Goal: Transaction & Acquisition: Book appointment/travel/reservation

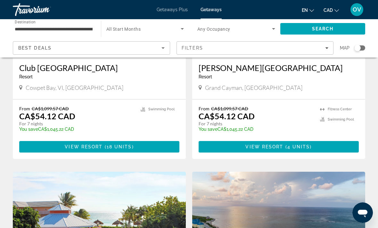
scroll to position [126, 0]
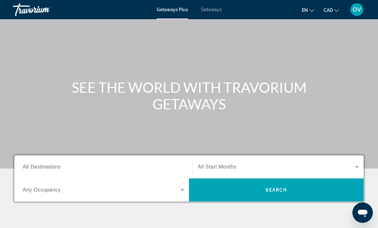
scroll to position [50, 0]
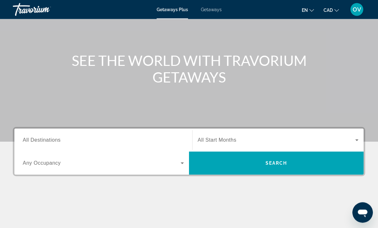
click at [119, 135] on div "Search widget" at bounding box center [103, 141] width 161 height 18
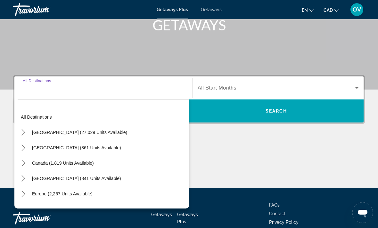
scroll to position [120, 0]
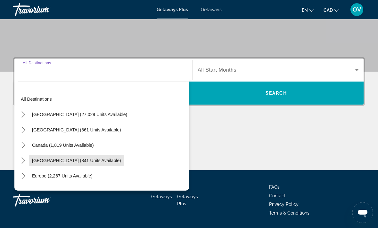
click at [93, 165] on span "Select destination: Caribbean & Atlantic Islands (841 units available)" at bounding box center [76, 160] width 95 height 15
type input "**********"
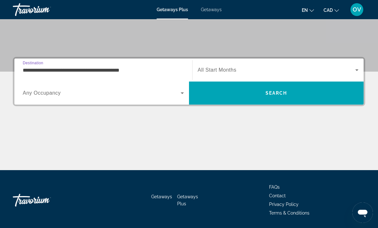
click at [296, 102] on span "Search" at bounding box center [276, 93] width 175 height 23
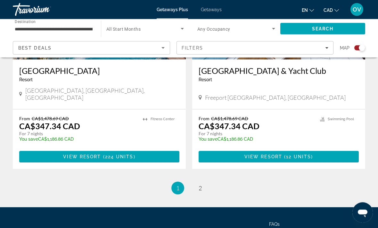
scroll to position [1441, 0]
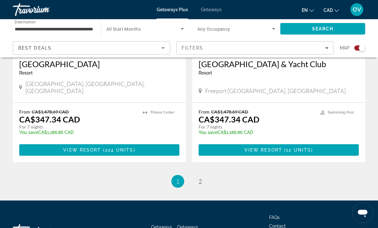
click at [196, 175] on li "page 2" at bounding box center [200, 181] width 13 height 13
click at [202, 178] on span "2" at bounding box center [200, 181] width 3 height 7
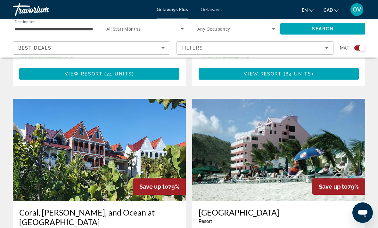
scroll to position [396, 0]
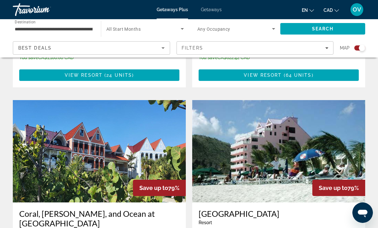
click at [215, 12] on span "Getaways" at bounding box center [211, 9] width 21 height 5
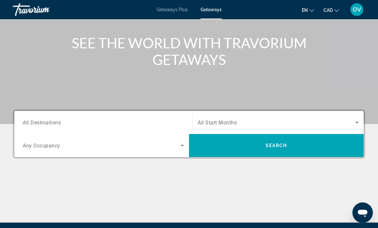
click at [139, 119] on input "Destination All Destinations" at bounding box center [103, 123] width 161 height 8
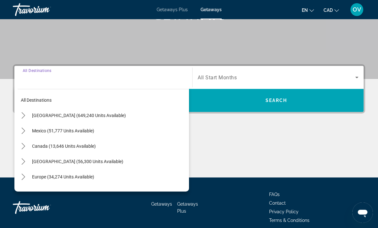
scroll to position [120, 0]
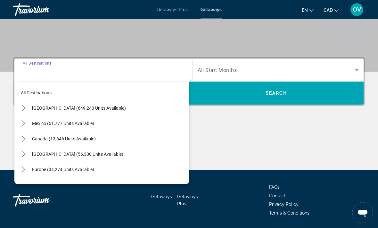
click at [123, 153] on span "[GEOGRAPHIC_DATA] (56,300 units available)" at bounding box center [77, 154] width 91 height 5
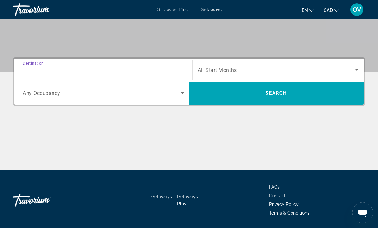
type input "**********"
click at [233, 103] on span "Search" at bounding box center [276, 93] width 175 height 23
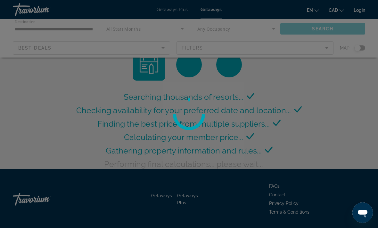
scroll to position [3, 0]
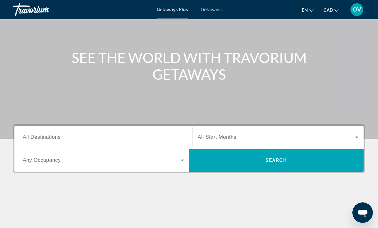
click at [128, 139] on input "Destination All Destinations" at bounding box center [103, 138] width 161 height 8
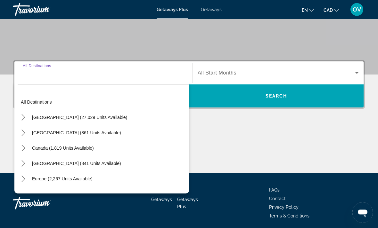
scroll to position [120, 0]
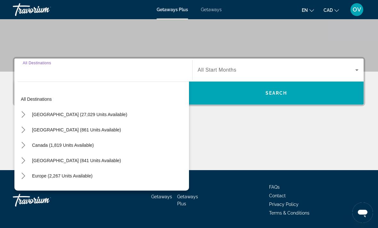
click at [121, 161] on span "[GEOGRAPHIC_DATA] (841 units available)" at bounding box center [76, 160] width 89 height 5
type input "**********"
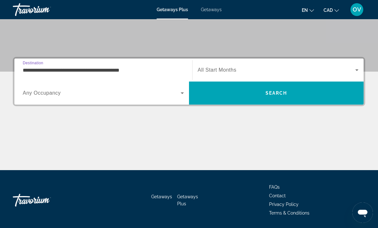
click at [292, 96] on span "Search" at bounding box center [276, 93] width 175 height 15
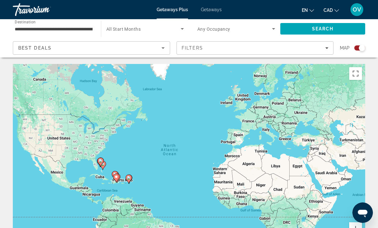
click at [213, 12] on span "Getaways" at bounding box center [211, 9] width 21 height 5
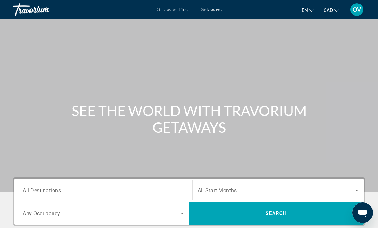
click at [138, 191] on input "Destination All Destinations" at bounding box center [103, 191] width 161 height 8
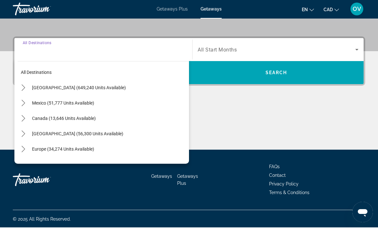
click at [129, 142] on span "Select destination: Europe (34,274 units available)" at bounding box center [109, 149] width 160 height 15
type input "**********"
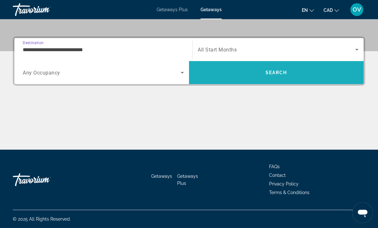
click at [277, 76] on span "Search" at bounding box center [276, 72] width 175 height 15
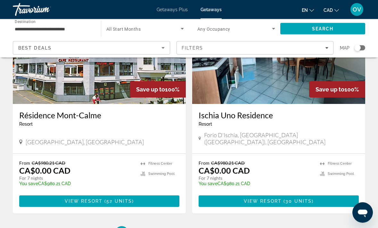
scroll to position [1243, 0]
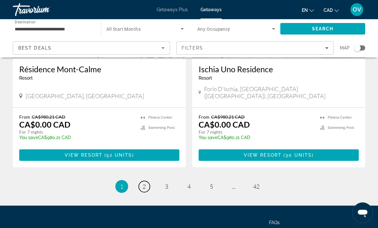
click at [145, 183] on span "2" at bounding box center [144, 186] width 3 height 7
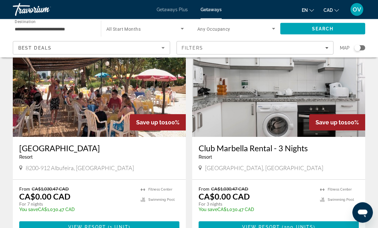
scroll to position [1193, 0]
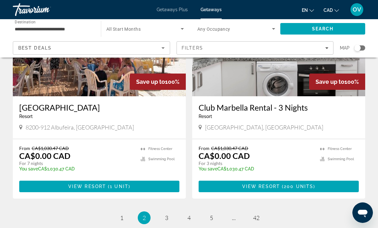
click at [165, 215] on span "3" at bounding box center [166, 218] width 3 height 7
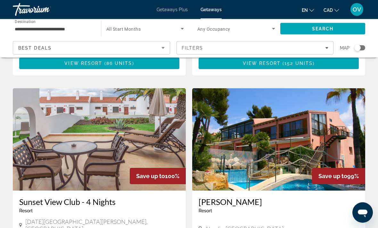
scroll to position [489, 0]
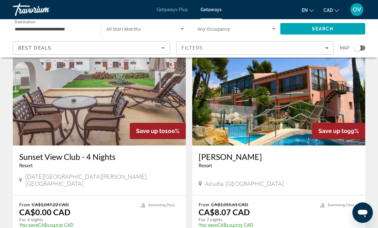
click at [155, 95] on img "Main content" at bounding box center [99, 94] width 173 height 103
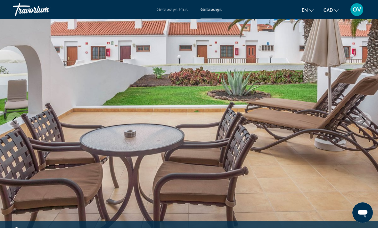
scroll to position [51, 0]
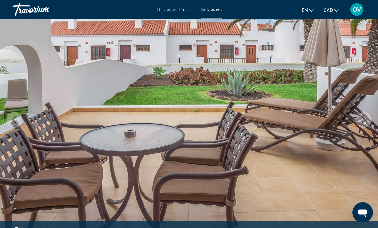
click at [361, 120] on icon "Next image" at bounding box center [364, 121] width 8 height 8
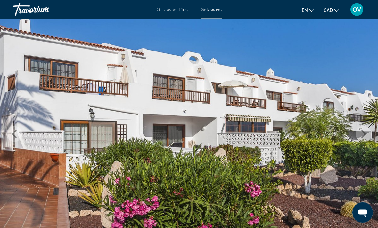
scroll to position [45, 0]
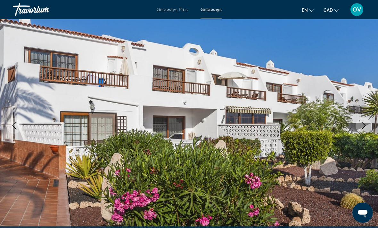
click at [365, 127] on icon "Next image" at bounding box center [364, 126] width 4 height 8
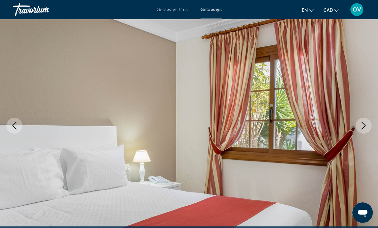
click at [363, 130] on button "Next image" at bounding box center [364, 126] width 16 height 16
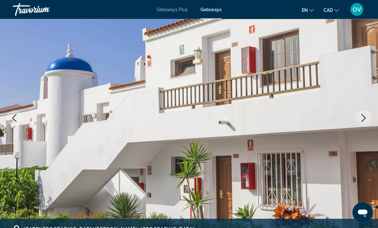
scroll to position [53, 0]
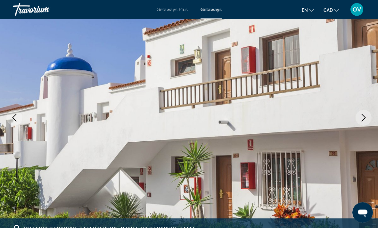
click at [364, 119] on icon "Next image" at bounding box center [364, 118] width 8 height 8
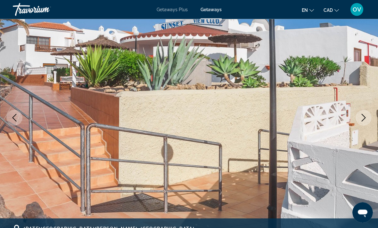
click at [366, 121] on icon "Next image" at bounding box center [364, 118] width 8 height 8
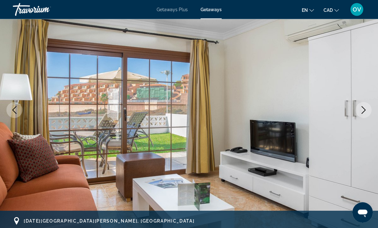
scroll to position [68, 0]
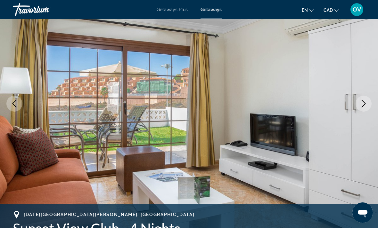
click at [365, 106] on icon "Next image" at bounding box center [364, 104] width 8 height 8
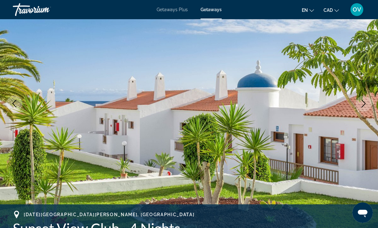
click at [367, 104] on icon "Next image" at bounding box center [364, 104] width 8 height 8
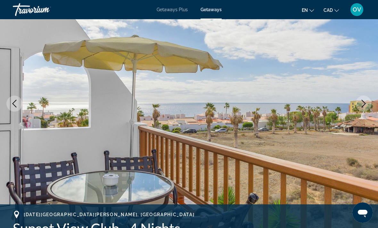
click at [365, 105] on icon "Next image" at bounding box center [364, 104] width 8 height 8
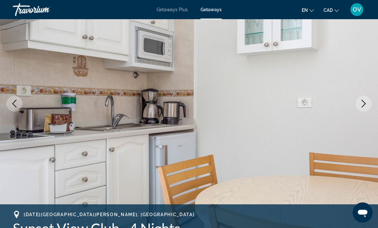
click at [367, 106] on icon "Next image" at bounding box center [364, 104] width 8 height 8
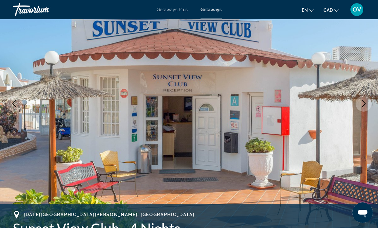
click at [364, 107] on icon "Next image" at bounding box center [364, 104] width 8 height 8
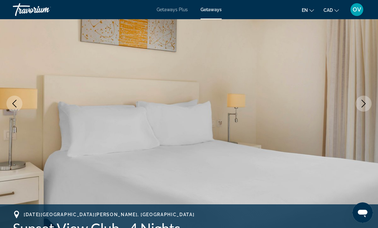
click at [367, 104] on icon "Next image" at bounding box center [364, 104] width 8 height 8
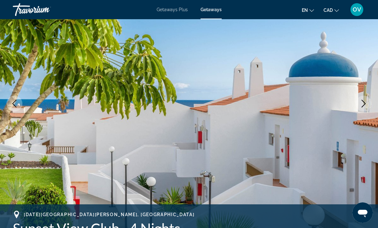
click at [358, 109] on button "Next image" at bounding box center [364, 104] width 16 height 16
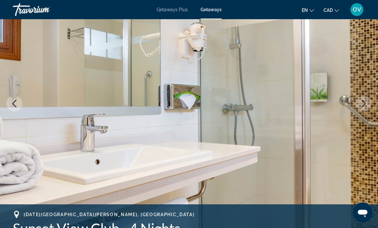
click at [362, 108] on button "Next image" at bounding box center [364, 104] width 16 height 16
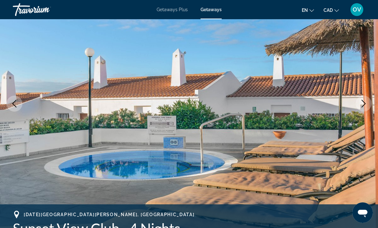
click at [365, 107] on icon "Next image" at bounding box center [364, 104] width 8 height 8
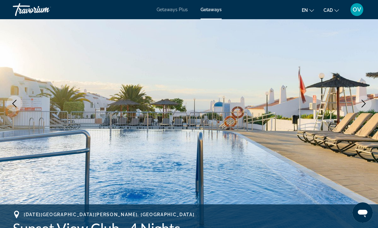
click at [366, 105] on icon "Next image" at bounding box center [364, 104] width 8 height 8
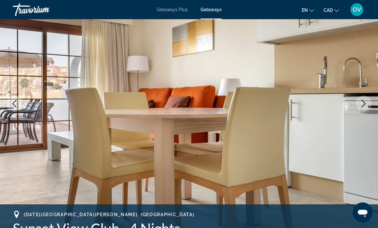
click at [367, 103] on icon "Next image" at bounding box center [364, 104] width 8 height 8
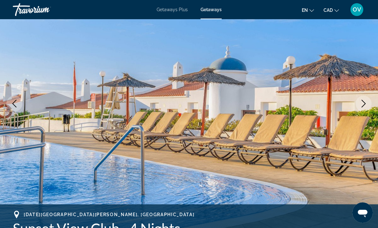
click at [364, 106] on icon "Next image" at bounding box center [364, 104] width 4 height 8
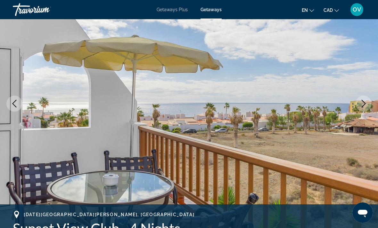
click at [368, 105] on button "Next image" at bounding box center [364, 104] width 16 height 16
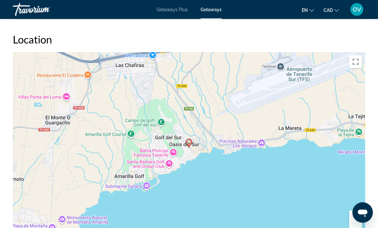
scroll to position [1060, 0]
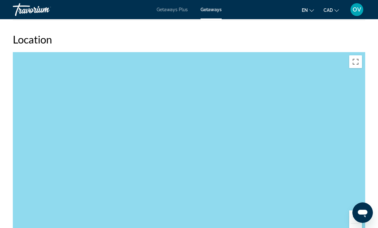
click at [357, 224] on button "Zoom out" at bounding box center [355, 230] width 13 height 13
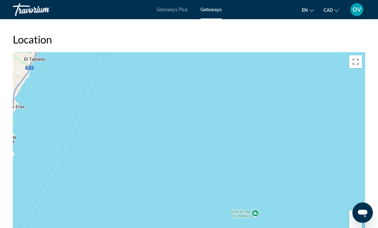
click at [359, 211] on button "Zoom in" at bounding box center [355, 217] width 13 height 13
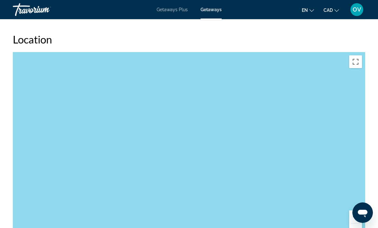
click at [356, 201] on div "Main content" at bounding box center [189, 148] width 352 height 192
click at [355, 202] on div "Main content" at bounding box center [189, 148] width 352 height 192
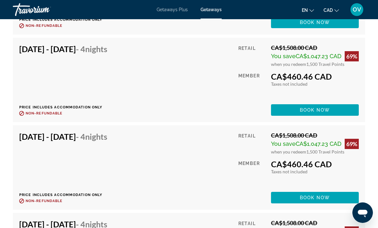
scroll to position [1686, 0]
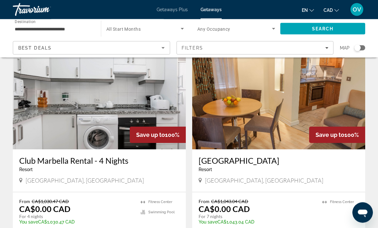
scroll to position [33, 0]
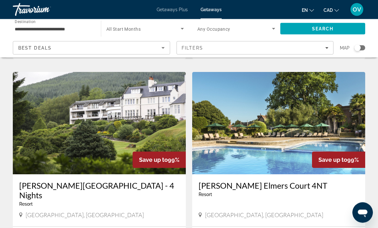
click at [144, 110] on img "Main content" at bounding box center [99, 123] width 173 height 103
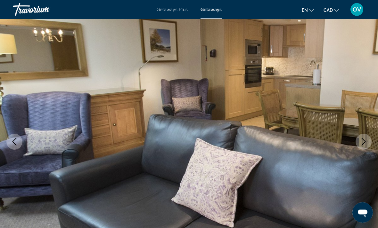
scroll to position [33, 0]
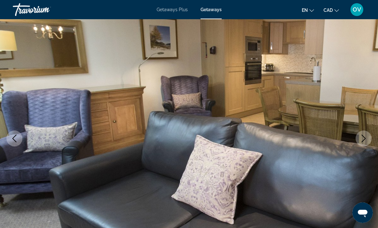
click at [364, 136] on icon "Next image" at bounding box center [364, 139] width 8 height 8
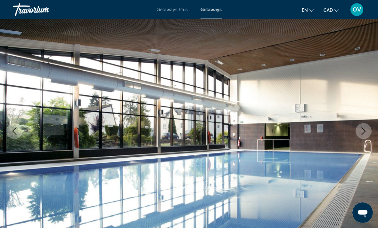
scroll to position [41, 0]
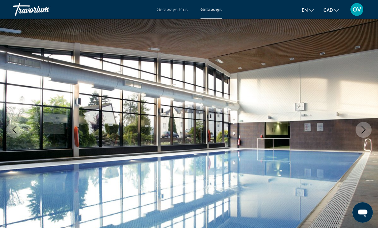
click at [367, 128] on icon "Next image" at bounding box center [364, 131] width 8 height 8
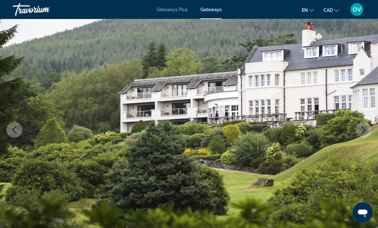
click at [362, 132] on icon "Next image" at bounding box center [364, 131] width 8 height 8
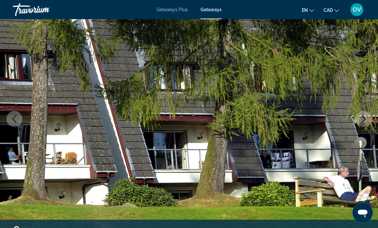
scroll to position [54, 0]
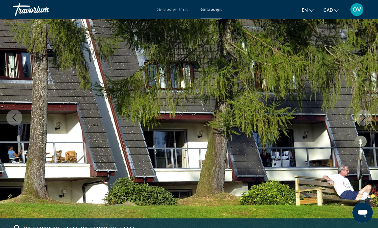
click at [361, 119] on icon "Next image" at bounding box center [364, 118] width 8 height 8
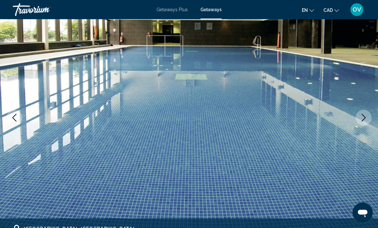
click at [367, 118] on icon "Next image" at bounding box center [364, 118] width 8 height 8
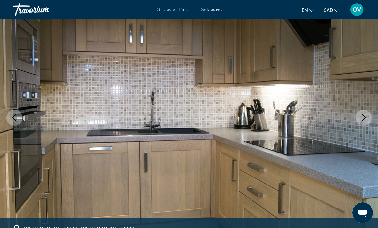
click at [367, 124] on button "Next image" at bounding box center [364, 118] width 16 height 16
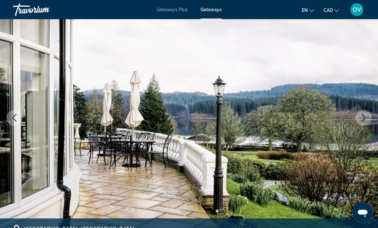
click at [365, 114] on icon "Next image" at bounding box center [364, 118] width 8 height 8
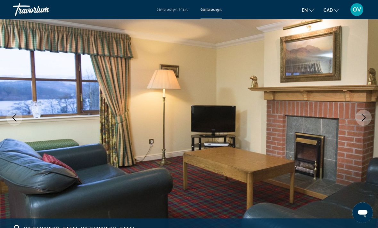
click at [364, 120] on icon "Next image" at bounding box center [364, 118] width 4 height 8
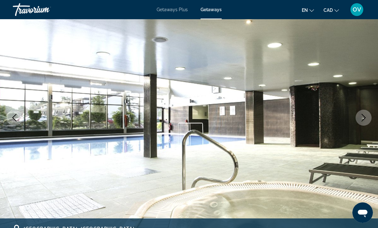
click at [365, 119] on icon "Next image" at bounding box center [364, 118] width 4 height 8
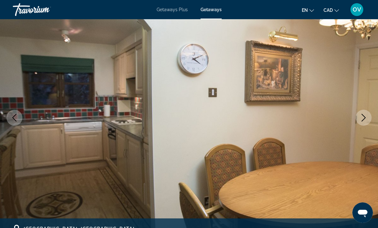
click at [364, 119] on icon "Next image" at bounding box center [364, 118] width 8 height 8
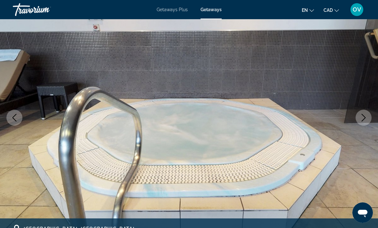
click at [361, 120] on icon "Next image" at bounding box center [364, 118] width 8 height 8
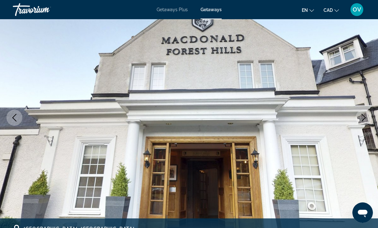
click at [361, 143] on img "Main content" at bounding box center [189, 118] width 378 height 304
click at [366, 119] on icon "Next image" at bounding box center [364, 118] width 8 height 8
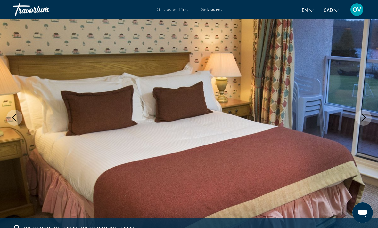
click at [365, 119] on icon "Next image" at bounding box center [364, 118] width 8 height 8
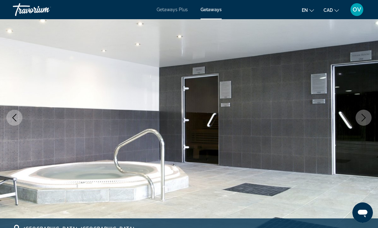
click at [363, 119] on icon "Next image" at bounding box center [364, 118] width 8 height 8
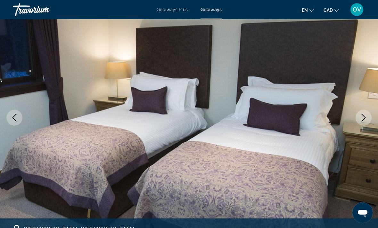
click at [366, 112] on button "Next image" at bounding box center [364, 118] width 16 height 16
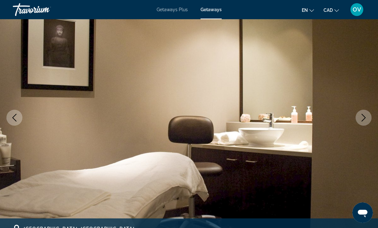
click at [365, 119] on icon "Next image" at bounding box center [364, 118] width 8 height 8
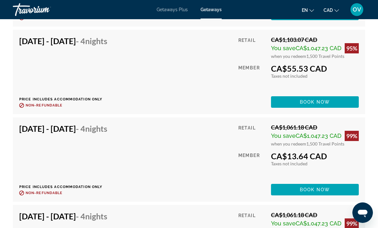
scroll to position [1948, 0]
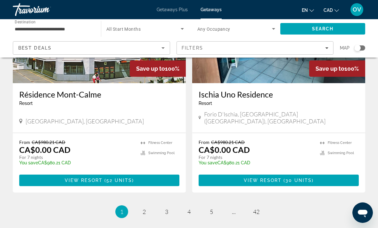
scroll to position [1243, 0]
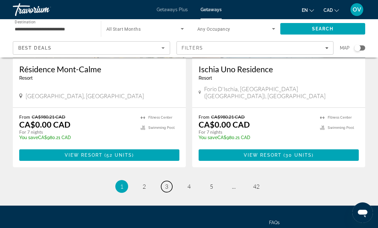
click at [168, 183] on span "3" at bounding box center [166, 186] width 3 height 7
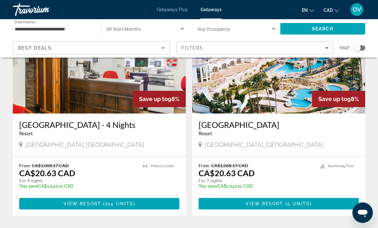
scroll to position [1203, 0]
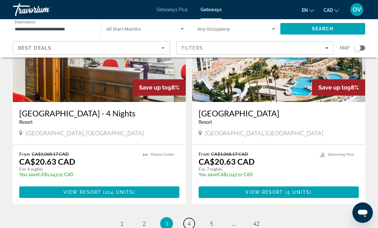
click at [188, 220] on span "4" at bounding box center [188, 223] width 3 height 7
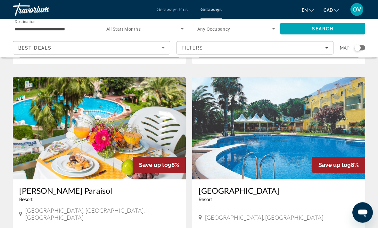
scroll to position [452, 0]
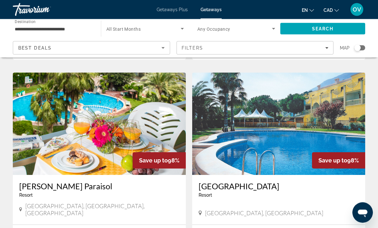
click at [162, 113] on img "Main content" at bounding box center [99, 124] width 173 height 103
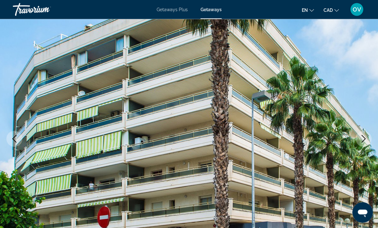
scroll to position [31, 0]
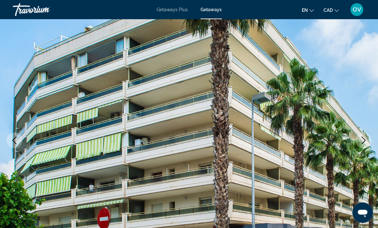
click at [365, 140] on icon "Next image" at bounding box center [364, 141] width 8 height 8
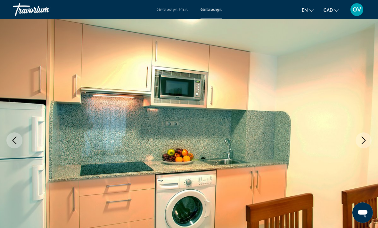
click at [369, 137] on button "Next image" at bounding box center [364, 141] width 16 height 16
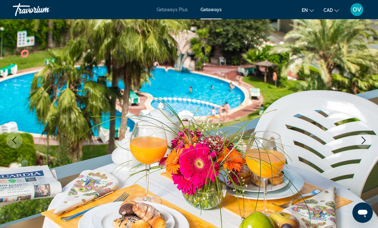
click at [367, 142] on icon "Next image" at bounding box center [364, 141] width 8 height 8
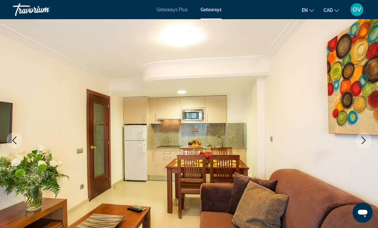
click at [367, 138] on icon "Next image" at bounding box center [364, 141] width 8 height 8
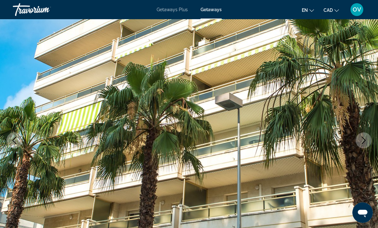
click at [364, 139] on icon "Next image" at bounding box center [364, 141] width 8 height 8
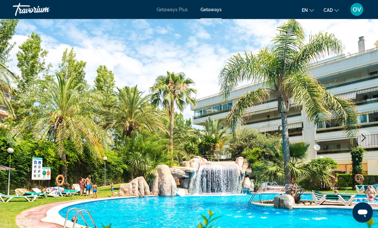
scroll to position [35, 0]
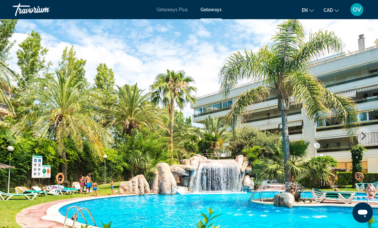
click at [363, 140] on button "Next image" at bounding box center [364, 136] width 16 height 16
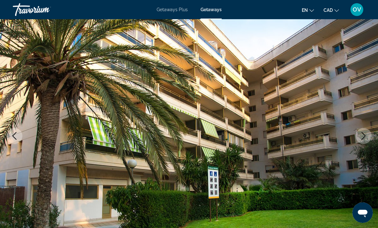
click at [365, 136] on icon "Next image" at bounding box center [364, 136] width 4 height 8
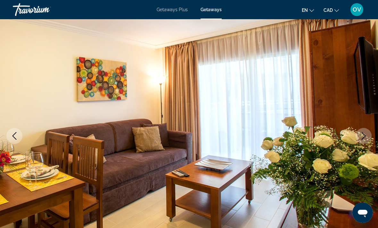
click at [369, 135] on button "Next image" at bounding box center [364, 136] width 16 height 16
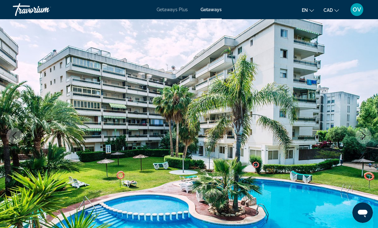
click at [369, 135] on button "Next image" at bounding box center [364, 136] width 16 height 16
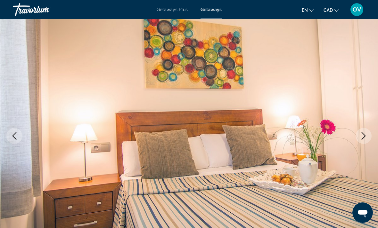
click at [366, 135] on icon "Next image" at bounding box center [364, 136] width 8 height 8
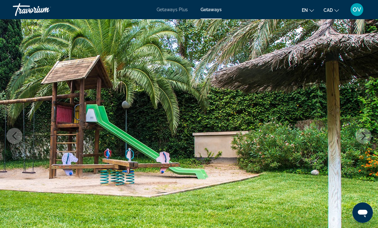
click at [363, 136] on icon "Next image" at bounding box center [364, 136] width 8 height 8
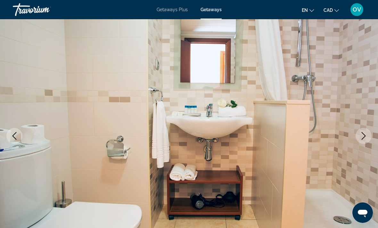
click at [365, 135] on icon "Next image" at bounding box center [364, 136] width 8 height 8
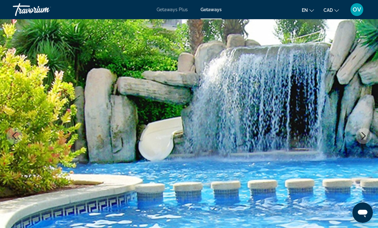
click at [363, 136] on icon "Next image" at bounding box center [364, 136] width 8 height 8
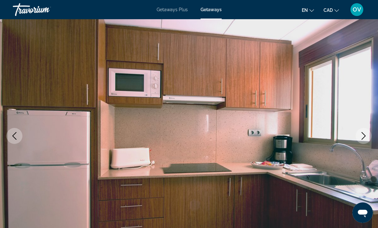
click at [366, 139] on icon "Next image" at bounding box center [364, 136] width 8 height 8
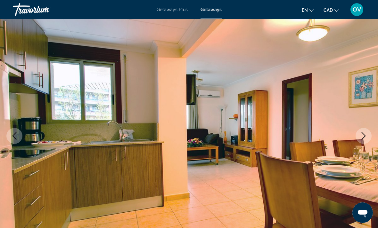
click at [366, 135] on icon "Next image" at bounding box center [364, 136] width 8 height 8
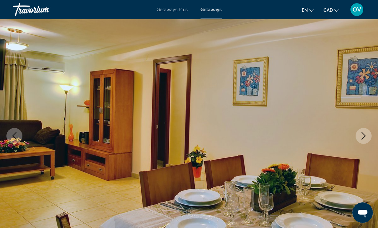
click at [364, 136] on icon "Next image" at bounding box center [364, 136] width 8 height 8
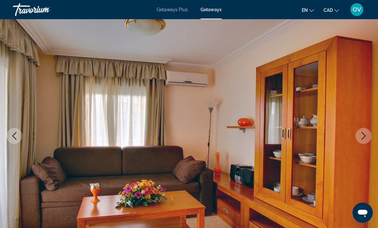
click at [359, 139] on button "Next image" at bounding box center [364, 136] width 16 height 16
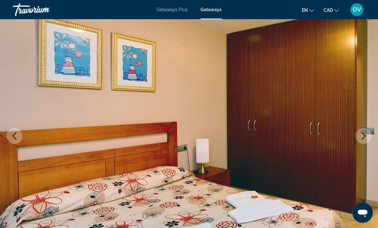
click at [361, 136] on icon "Next image" at bounding box center [364, 136] width 8 height 8
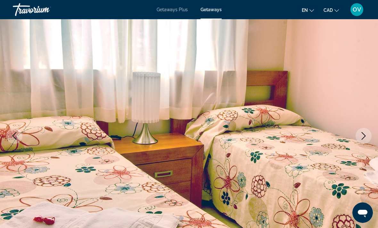
click at [360, 132] on icon "Next image" at bounding box center [364, 136] width 8 height 8
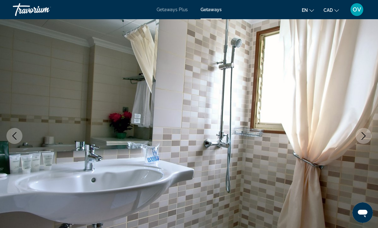
click at [360, 133] on icon "Next image" at bounding box center [364, 136] width 8 height 8
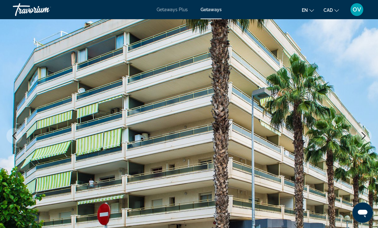
click at [359, 134] on button "Next image" at bounding box center [364, 136] width 16 height 16
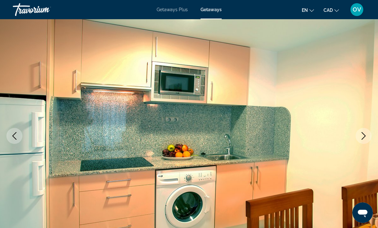
click at [362, 135] on icon "Next image" at bounding box center [364, 136] width 8 height 8
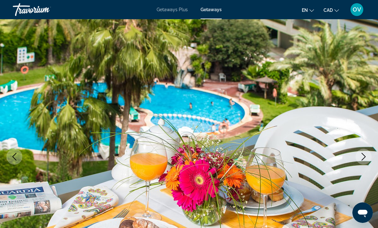
scroll to position [0, 0]
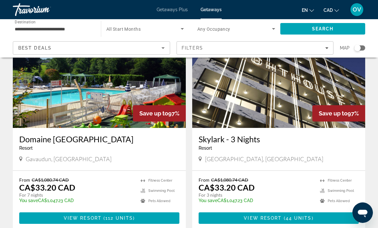
scroll to position [1173, 0]
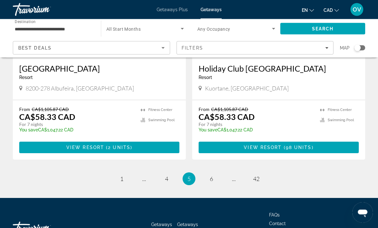
scroll to position [1231, 0]
click at [211, 176] on span "6" at bounding box center [211, 179] width 3 height 7
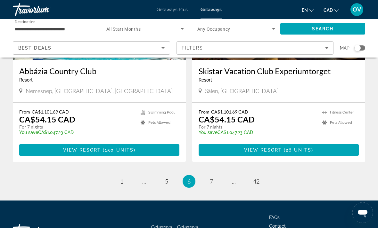
scroll to position [1243, 0]
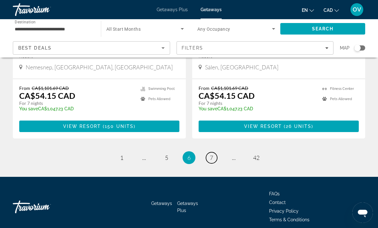
click at [211, 156] on link "page 7" at bounding box center [211, 158] width 11 height 11
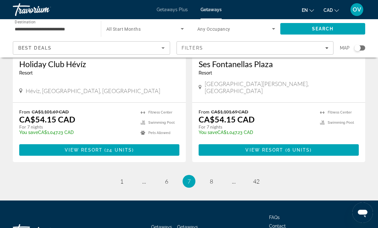
scroll to position [1243, 0]
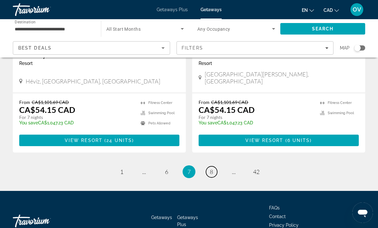
click at [212, 169] on span "8" at bounding box center [211, 172] width 3 height 7
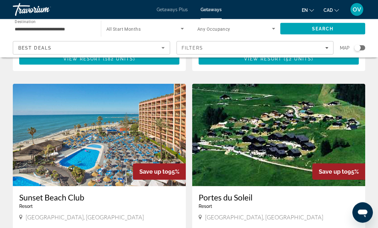
scroll to position [664, 0]
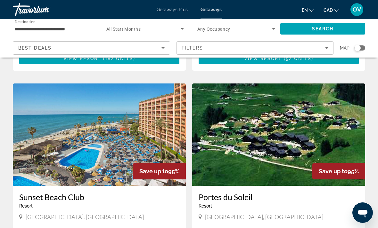
click at [161, 122] on img "Main content" at bounding box center [99, 135] width 173 height 103
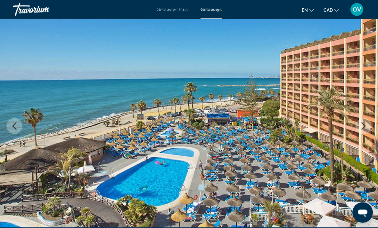
scroll to position [45, 0]
click at [366, 126] on icon "Next image" at bounding box center [364, 126] width 8 height 8
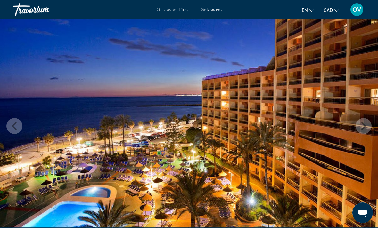
click at [365, 129] on icon "Next image" at bounding box center [364, 126] width 8 height 8
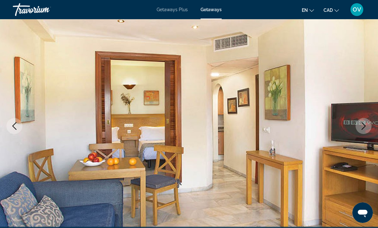
click at [367, 128] on icon "Next image" at bounding box center [364, 126] width 8 height 8
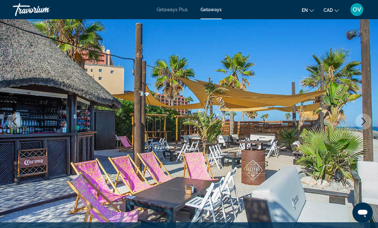
scroll to position [44, 0]
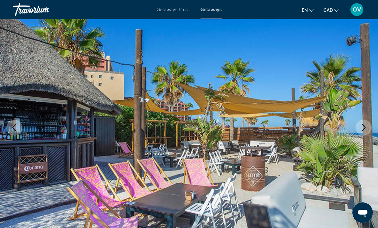
click at [365, 129] on icon "Next image" at bounding box center [364, 128] width 8 height 8
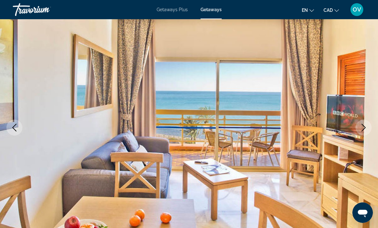
click at [371, 128] on button "Next image" at bounding box center [364, 128] width 16 height 16
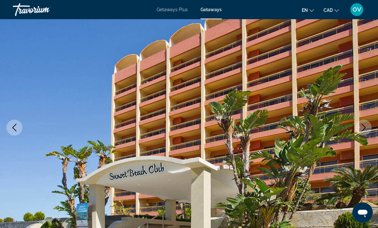
click at [364, 130] on icon "Next image" at bounding box center [364, 128] width 8 height 8
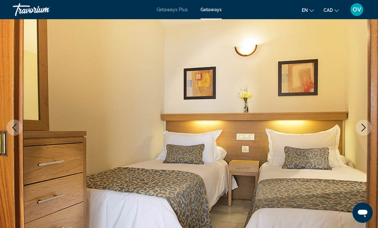
click at [365, 131] on icon "Next image" at bounding box center [364, 128] width 8 height 8
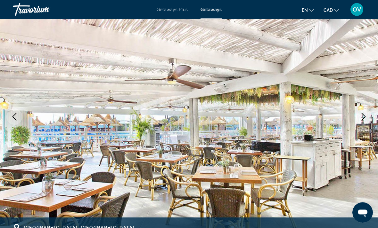
scroll to position [54, 0]
click at [368, 123] on button "Next image" at bounding box center [364, 117] width 16 height 16
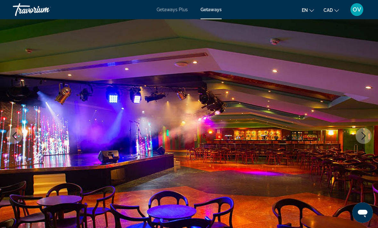
scroll to position [35, 0]
click at [366, 138] on icon "Next image" at bounding box center [364, 137] width 8 height 8
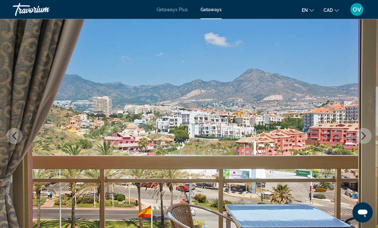
click at [368, 137] on button "Next image" at bounding box center [364, 136] width 16 height 16
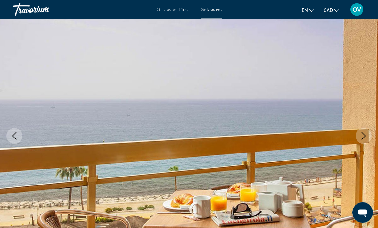
click at [368, 137] on button "Next image" at bounding box center [364, 136] width 16 height 16
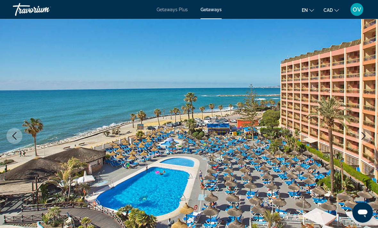
click at [368, 136] on button "Next image" at bounding box center [364, 136] width 16 height 16
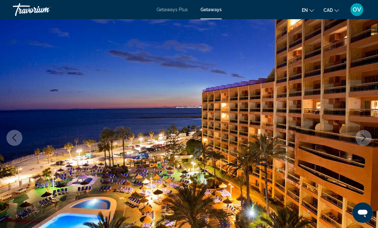
scroll to position [29, 0]
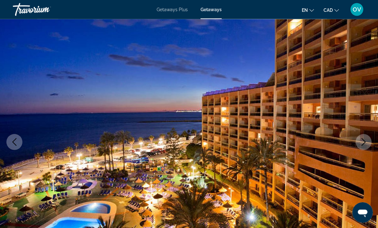
click at [367, 142] on icon "Next image" at bounding box center [364, 143] width 8 height 8
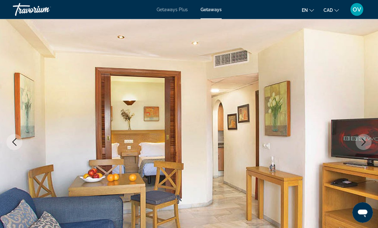
click at [366, 144] on icon "Next image" at bounding box center [364, 143] width 8 height 8
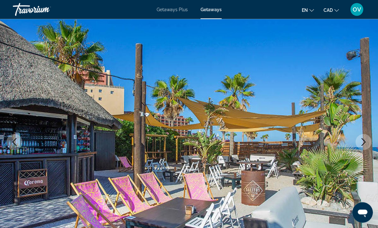
click at [369, 137] on button "Next image" at bounding box center [364, 143] width 16 height 16
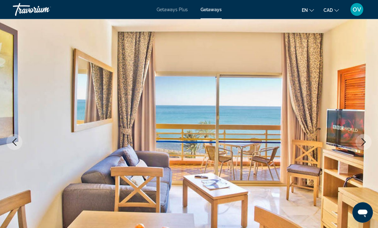
click at [366, 139] on icon "Next image" at bounding box center [364, 143] width 8 height 8
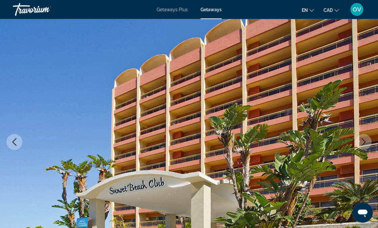
click at [366, 140] on icon "Next image" at bounding box center [364, 143] width 8 height 8
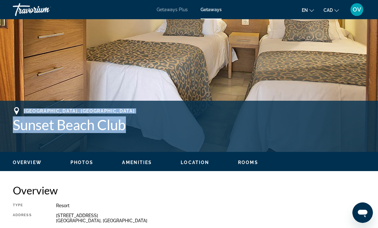
scroll to position [171, 0]
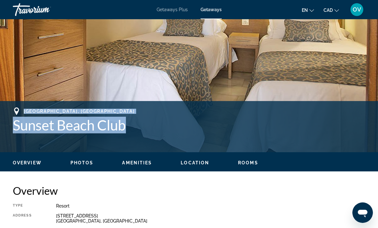
click at [230, 186] on h2 "Overview" at bounding box center [189, 191] width 352 height 13
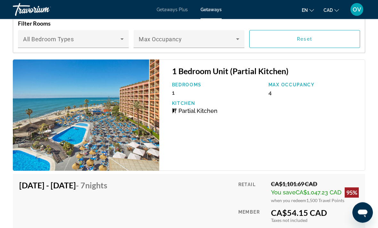
scroll to position [1291, 0]
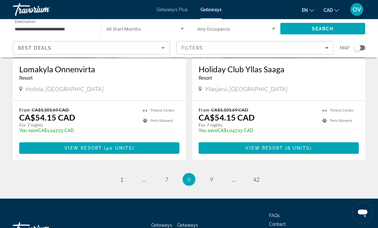
scroll to position [1243, 0]
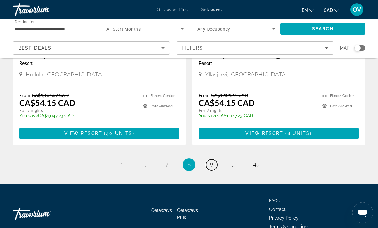
click at [209, 160] on link "page 9" at bounding box center [211, 165] width 11 height 11
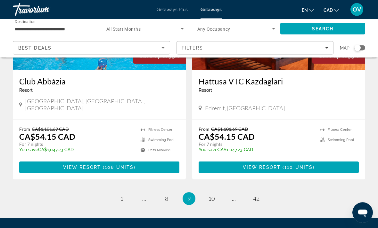
scroll to position [1211, 0]
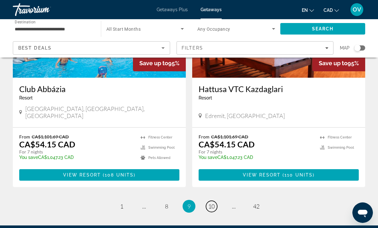
click at [214, 203] on span "10" at bounding box center [211, 206] width 6 height 7
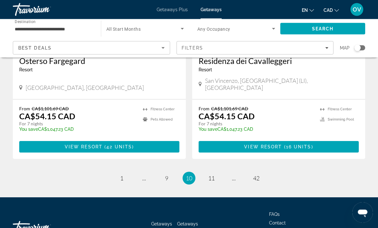
scroll to position [1243, 0]
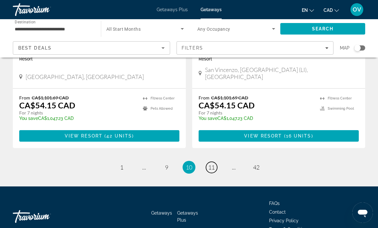
click at [211, 164] on span "11" at bounding box center [211, 167] width 6 height 7
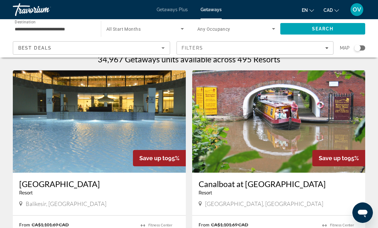
scroll to position [18, 0]
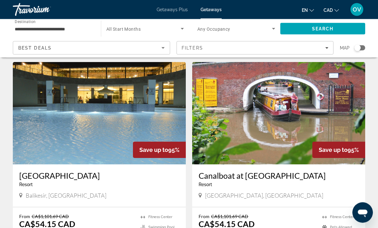
click at [161, 118] on img "Main content" at bounding box center [99, 113] width 173 height 103
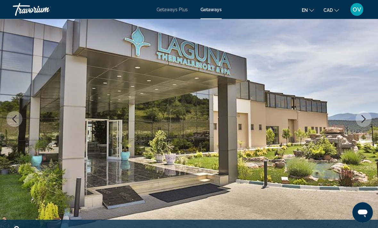
scroll to position [52, 0]
click at [365, 120] on icon "Next image" at bounding box center [364, 119] width 8 height 8
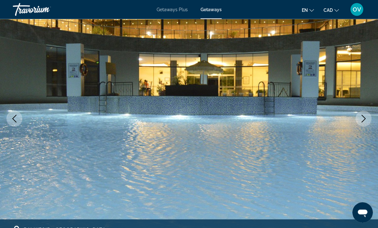
click at [368, 122] on button "Next image" at bounding box center [364, 119] width 16 height 16
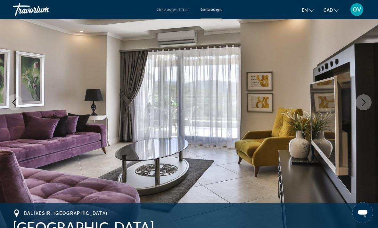
scroll to position [70, 0]
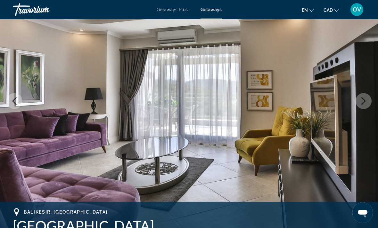
click at [366, 105] on button "Next image" at bounding box center [364, 101] width 16 height 16
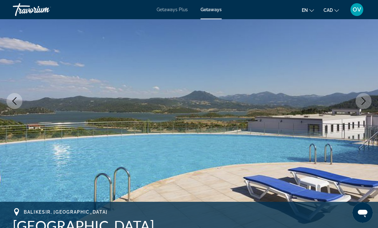
click at [358, 106] on button "Next image" at bounding box center [364, 101] width 16 height 16
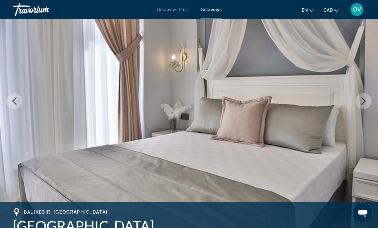
click at [365, 104] on icon "Next image" at bounding box center [364, 101] width 8 height 8
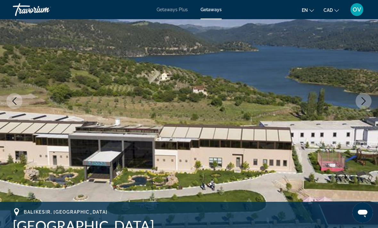
click at [366, 104] on icon "Next image" at bounding box center [364, 101] width 8 height 8
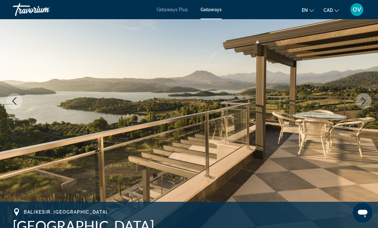
click at [376, 101] on img "Main content" at bounding box center [189, 101] width 378 height 304
click at [369, 100] on button "Next image" at bounding box center [364, 101] width 16 height 16
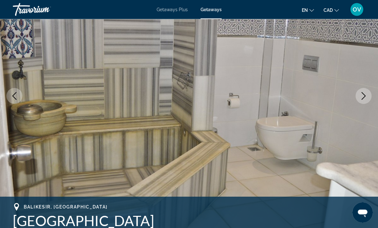
scroll to position [75, 0]
click at [359, 103] on img "Main content" at bounding box center [189, 96] width 378 height 304
click at [364, 97] on icon "Next image" at bounding box center [364, 96] width 4 height 8
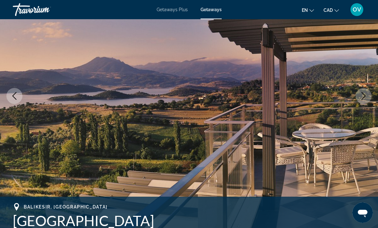
click at [366, 98] on icon "Next image" at bounding box center [364, 96] width 8 height 8
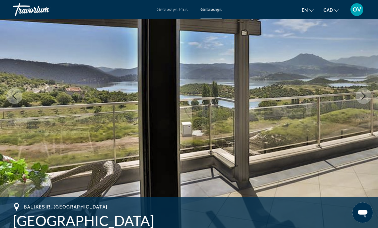
click at [367, 93] on icon "Next image" at bounding box center [364, 96] width 8 height 8
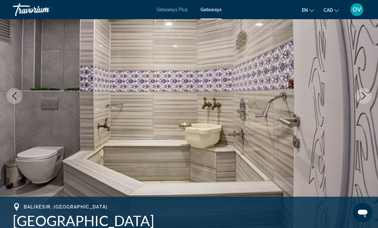
click at [366, 98] on icon "Next image" at bounding box center [364, 96] width 8 height 8
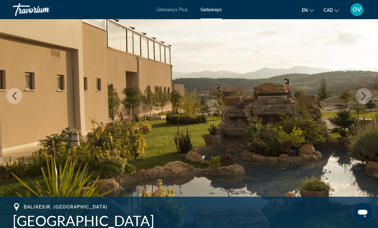
click at [365, 104] on button "Next image" at bounding box center [364, 96] width 16 height 16
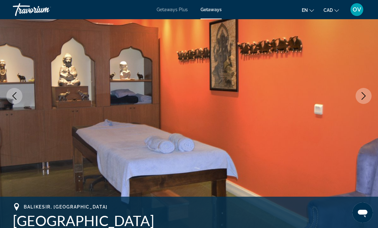
click at [367, 101] on button "Next image" at bounding box center [364, 96] width 16 height 16
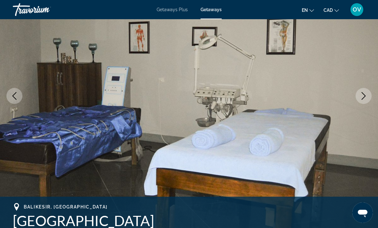
click at [365, 100] on button "Next image" at bounding box center [364, 96] width 16 height 16
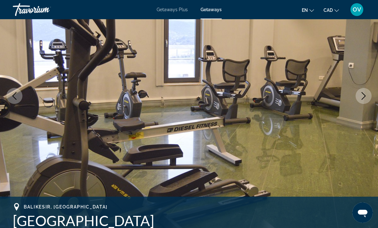
click at [365, 97] on icon "Next image" at bounding box center [364, 96] width 8 height 8
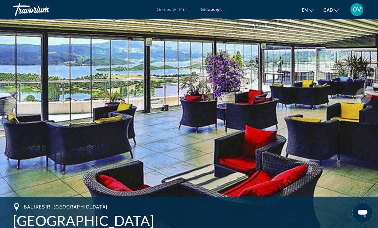
click at [366, 98] on icon "Next image" at bounding box center [364, 96] width 8 height 8
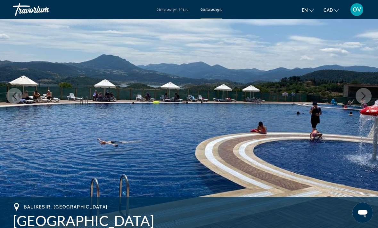
click at [364, 92] on button "Next image" at bounding box center [364, 96] width 16 height 16
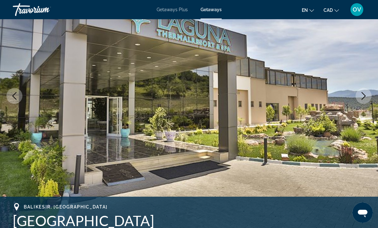
click at [363, 93] on icon "Next image" at bounding box center [364, 96] width 8 height 8
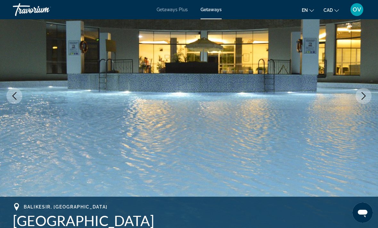
click at [365, 96] on icon "Next image" at bounding box center [364, 96] width 8 height 8
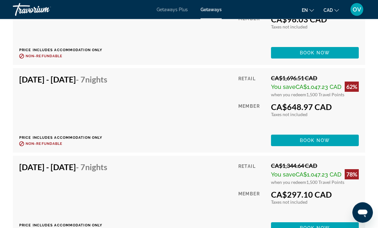
scroll to position [1913, 0]
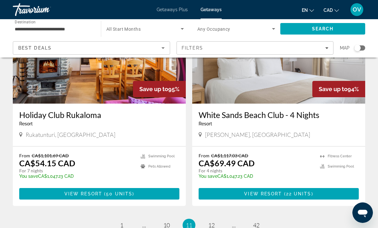
scroll to position [1200, 0]
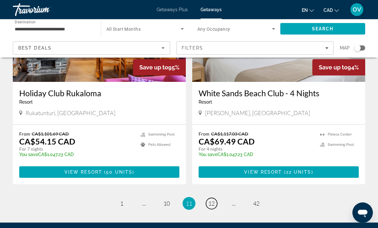
click at [213, 200] on span "12" at bounding box center [211, 203] width 6 height 7
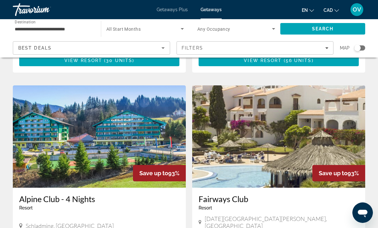
scroll to position [436, 0]
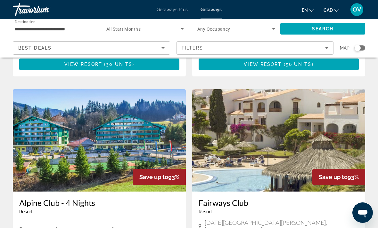
click at [345, 148] on img "Main content" at bounding box center [278, 140] width 173 height 103
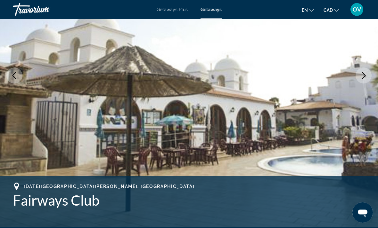
scroll to position [96, 0]
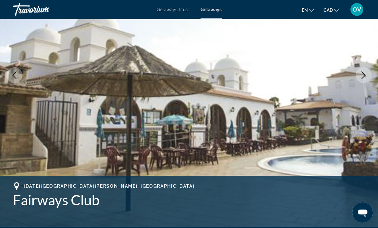
click at [364, 85] on img "Main content" at bounding box center [189, 75] width 378 height 304
click at [366, 79] on button "Next image" at bounding box center [364, 76] width 16 height 16
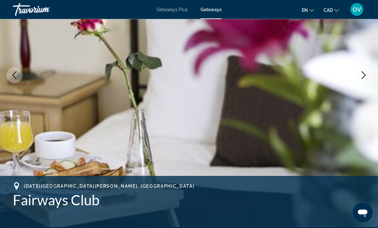
click at [365, 79] on button "Next image" at bounding box center [364, 76] width 16 height 16
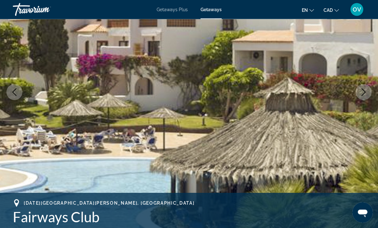
scroll to position [78, 0]
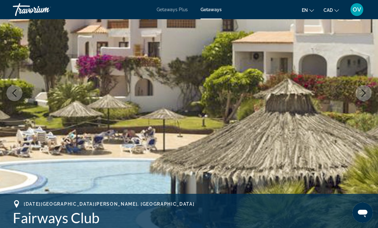
click at [368, 91] on button "Next image" at bounding box center [364, 93] width 16 height 16
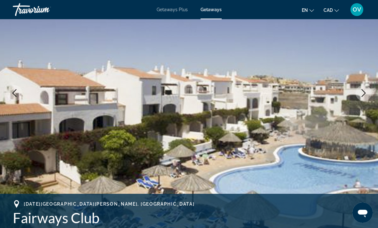
click at [363, 90] on icon "Next image" at bounding box center [364, 93] width 8 height 8
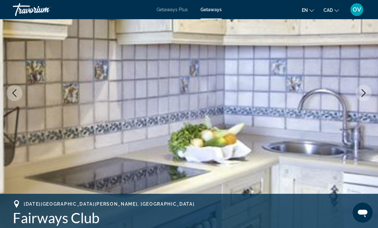
click at [366, 94] on icon "Next image" at bounding box center [364, 93] width 8 height 8
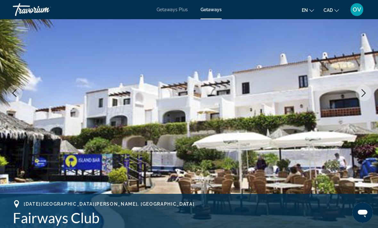
click at [366, 94] on icon "Next image" at bounding box center [364, 93] width 8 height 8
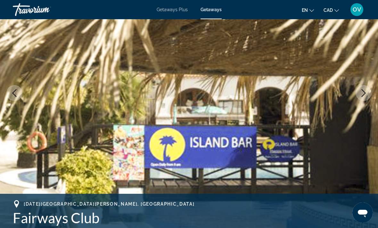
click at [364, 96] on icon "Next image" at bounding box center [364, 93] width 8 height 8
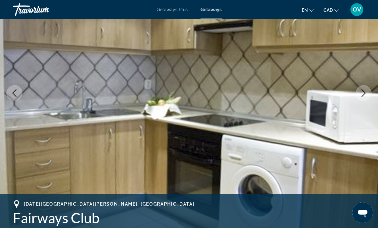
click at [361, 94] on icon "Next image" at bounding box center [364, 93] width 8 height 8
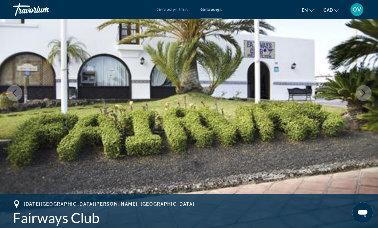
click at [361, 92] on icon "Next image" at bounding box center [364, 93] width 8 height 8
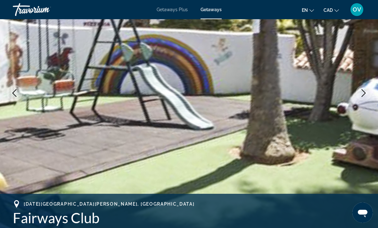
click at [365, 91] on icon "Next image" at bounding box center [364, 93] width 8 height 8
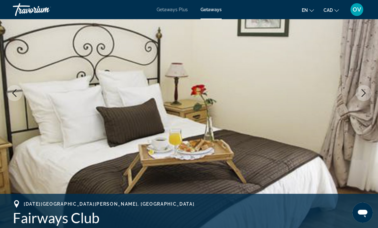
click at [366, 90] on icon "Next image" at bounding box center [364, 93] width 8 height 8
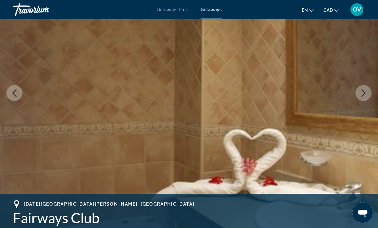
click at [362, 94] on icon "Next image" at bounding box center [364, 93] width 8 height 8
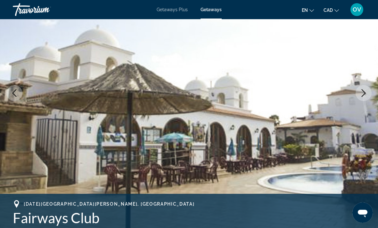
click at [362, 94] on icon "Next image" at bounding box center [364, 93] width 8 height 8
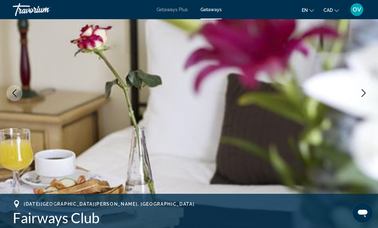
click at [362, 93] on icon "Next image" at bounding box center [364, 93] width 8 height 8
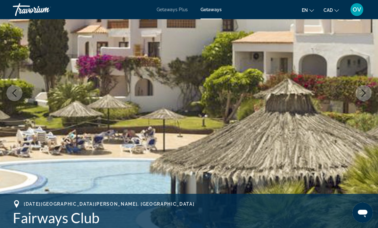
click at [360, 95] on icon "Next image" at bounding box center [364, 93] width 8 height 8
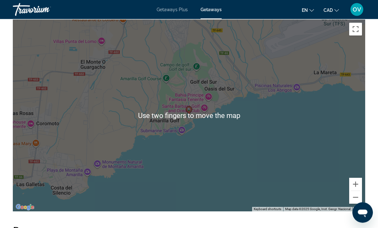
scroll to position [1041, 0]
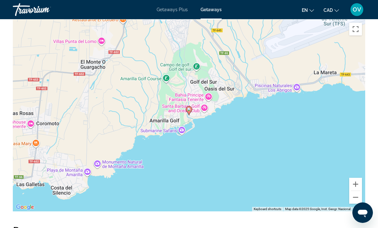
click at [357, 198] on button "Zoom out" at bounding box center [355, 197] width 13 height 13
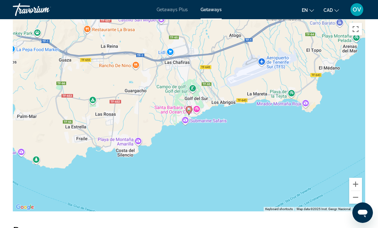
click at [356, 200] on button "Zoom out" at bounding box center [355, 197] width 13 height 13
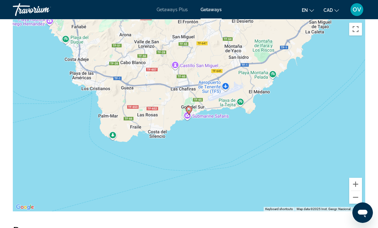
click at [356, 201] on button "Zoom out" at bounding box center [355, 197] width 13 height 13
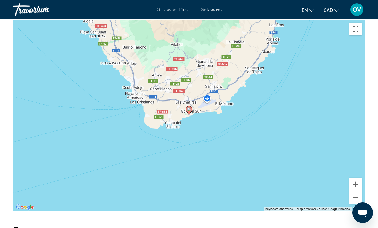
click at [358, 198] on button "Zoom out" at bounding box center [355, 197] width 13 height 13
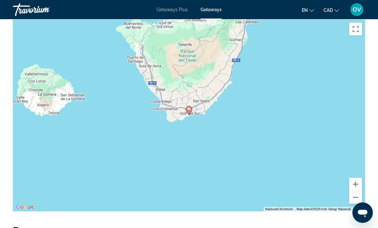
click at [355, 201] on button "Zoom out" at bounding box center [355, 197] width 13 height 13
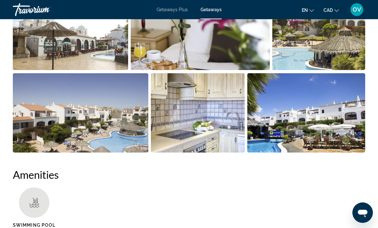
scroll to position [470, 0]
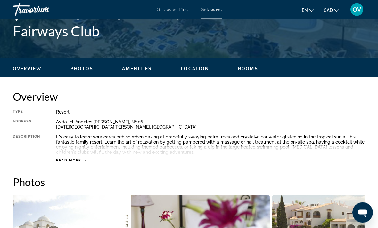
click at [80, 161] on span "Read more" at bounding box center [68, 161] width 25 height 4
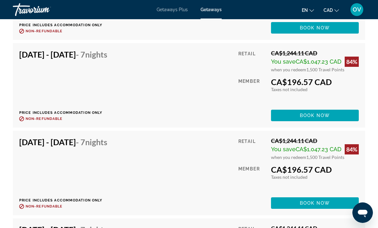
scroll to position [2015, 0]
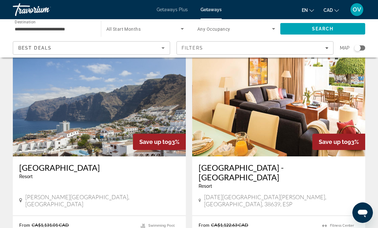
scroll to position [1243, 0]
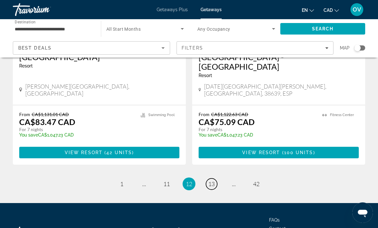
click at [214, 181] on span "13" at bounding box center [211, 184] width 6 height 7
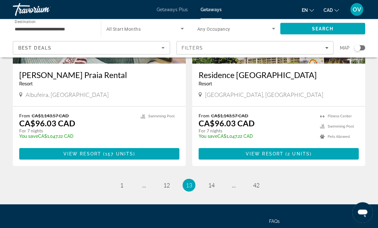
scroll to position [1243, 0]
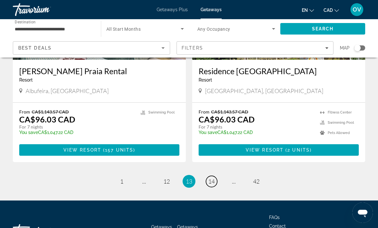
click at [213, 178] on span "14" at bounding box center [211, 181] width 6 height 7
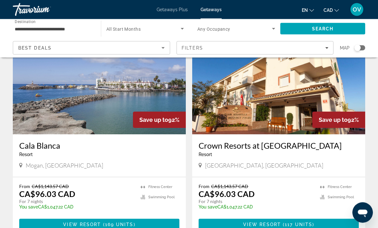
scroll to position [475, 0]
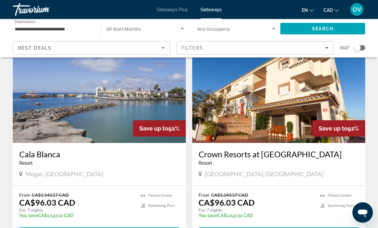
click at [30, 131] on img "Main content" at bounding box center [99, 92] width 173 height 103
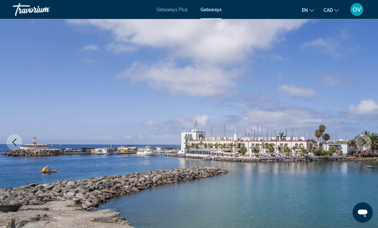
scroll to position [30, 0]
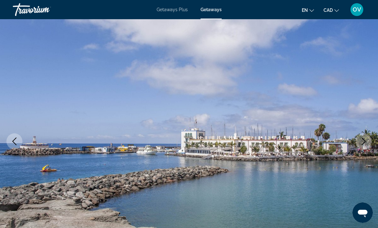
click at [369, 142] on button "Next image" at bounding box center [364, 142] width 16 height 16
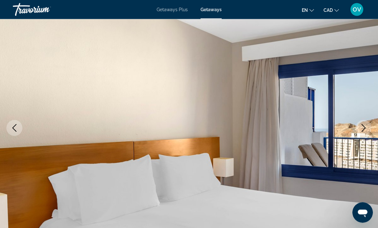
scroll to position [47, 0]
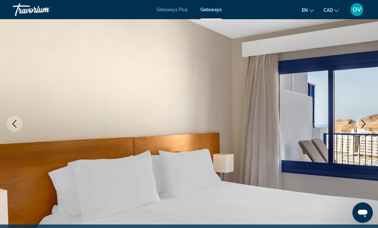
click at [366, 126] on icon "Next image" at bounding box center [364, 124] width 8 height 8
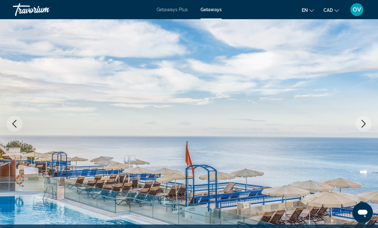
click at [365, 125] on icon "Next image" at bounding box center [364, 124] width 8 height 8
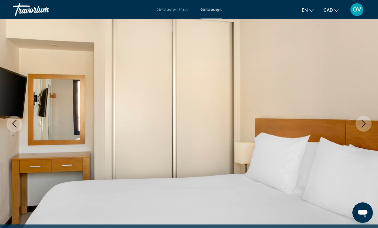
click at [364, 128] on button "Next image" at bounding box center [364, 124] width 16 height 16
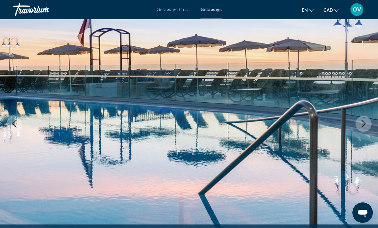
click at [368, 125] on button "Next image" at bounding box center [364, 124] width 16 height 16
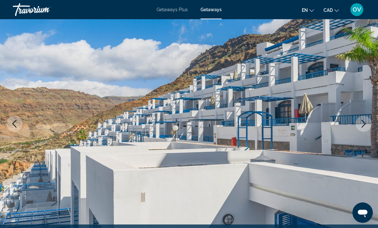
click at [368, 125] on button "Next image" at bounding box center [364, 124] width 16 height 16
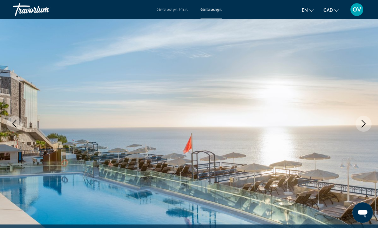
click at [368, 123] on button "Next image" at bounding box center [364, 124] width 16 height 16
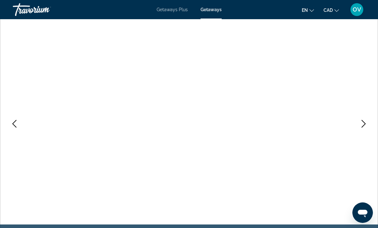
click at [368, 123] on button "Next image" at bounding box center [364, 124] width 16 height 16
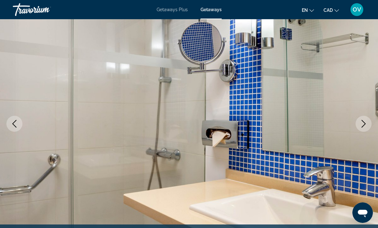
click at [368, 126] on button "Next image" at bounding box center [364, 124] width 16 height 16
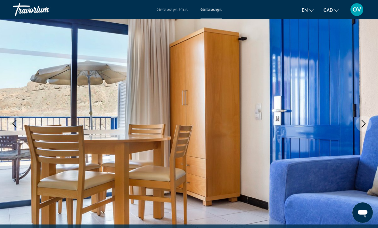
click at [367, 126] on icon "Next image" at bounding box center [364, 124] width 8 height 8
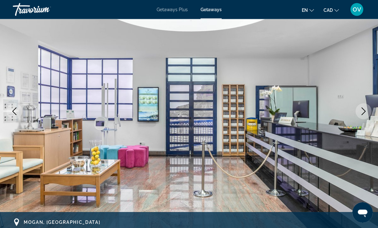
scroll to position [60, 0]
click at [366, 120] on img "Main content" at bounding box center [189, 111] width 378 height 304
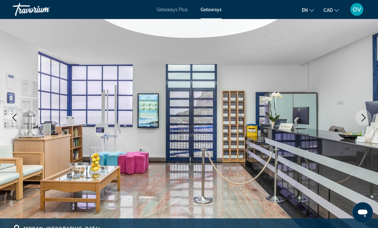
scroll to position [39, 0]
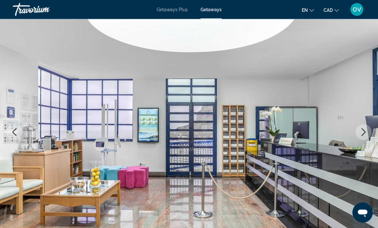
click at [363, 131] on icon "Next image" at bounding box center [364, 133] width 8 height 8
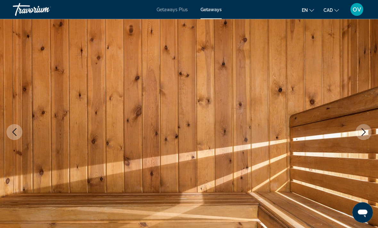
click at [366, 133] on icon "Next image" at bounding box center [364, 133] width 8 height 8
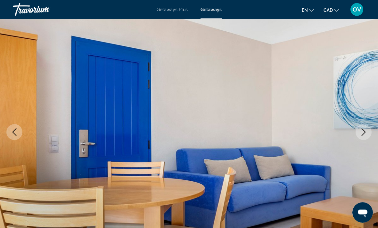
click at [364, 131] on icon "Next image" at bounding box center [364, 133] width 4 height 8
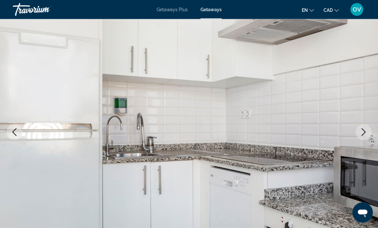
click at [367, 131] on icon "Next image" at bounding box center [364, 133] width 8 height 8
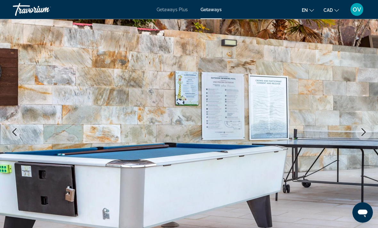
click at [368, 131] on button "Next image" at bounding box center [364, 133] width 16 height 16
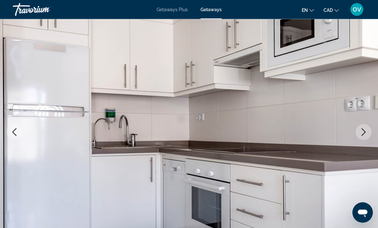
click at [369, 130] on button "Next image" at bounding box center [364, 133] width 16 height 16
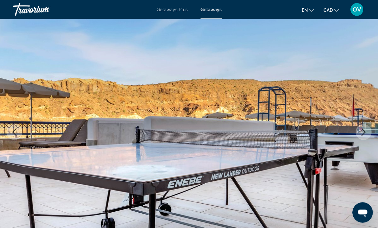
click at [375, 127] on img "Main content" at bounding box center [189, 132] width 378 height 304
click at [364, 133] on icon "Next image" at bounding box center [364, 132] width 8 height 8
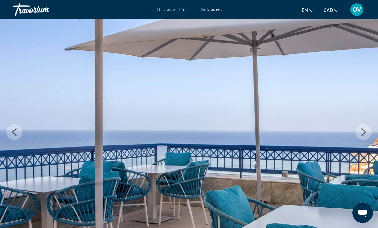
click at [364, 134] on icon "Next image" at bounding box center [364, 132] width 4 height 8
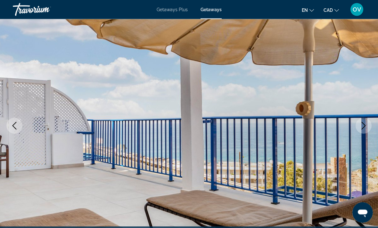
scroll to position [38, 0]
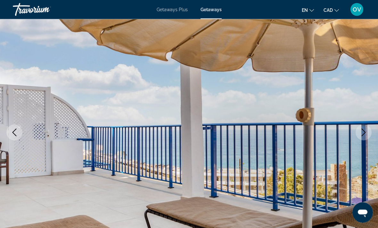
click at [361, 131] on icon "Next image" at bounding box center [364, 133] width 8 height 8
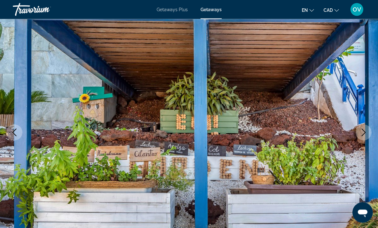
click at [367, 129] on icon "Next image" at bounding box center [364, 133] width 8 height 8
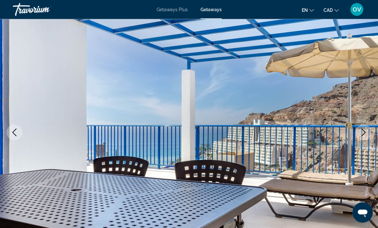
click at [363, 133] on icon "Next image" at bounding box center [364, 133] width 8 height 8
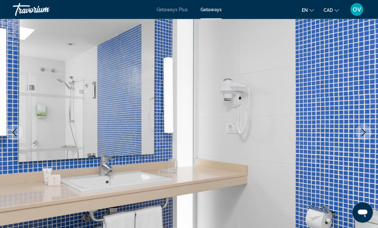
click at [360, 135] on icon "Next image" at bounding box center [364, 133] width 8 height 8
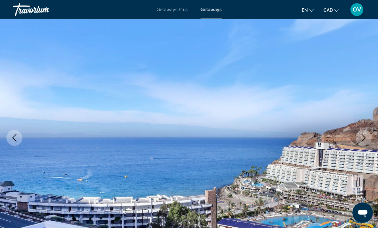
scroll to position [33, 0]
click at [361, 141] on icon "Next image" at bounding box center [364, 139] width 8 height 8
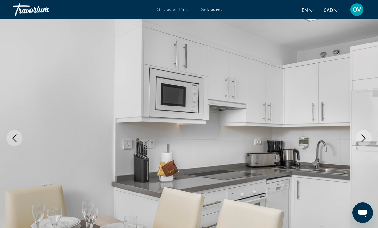
click at [367, 136] on icon "Next image" at bounding box center [364, 139] width 8 height 8
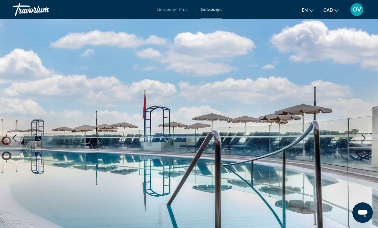
click at [366, 137] on icon "Next image" at bounding box center [364, 139] width 8 height 8
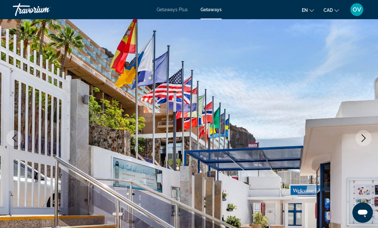
click at [367, 139] on icon "Next image" at bounding box center [364, 139] width 8 height 8
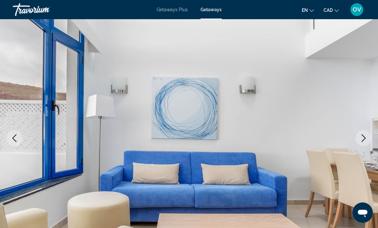
click at [366, 136] on icon "Next image" at bounding box center [364, 139] width 8 height 8
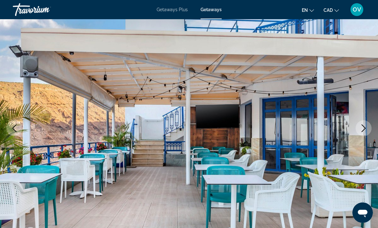
scroll to position [43, 0]
click at [370, 128] on button "Next image" at bounding box center [364, 129] width 16 height 16
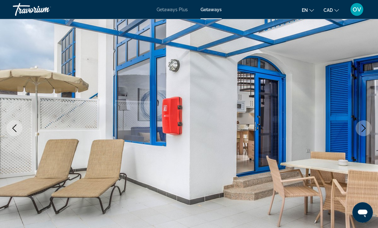
click at [368, 128] on button "Next image" at bounding box center [364, 129] width 16 height 16
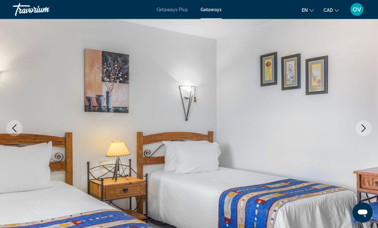
click at [367, 130] on icon "Next image" at bounding box center [364, 129] width 8 height 8
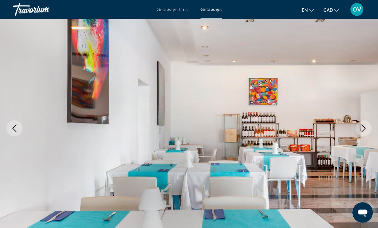
click at [365, 131] on icon "Next image" at bounding box center [364, 129] width 8 height 8
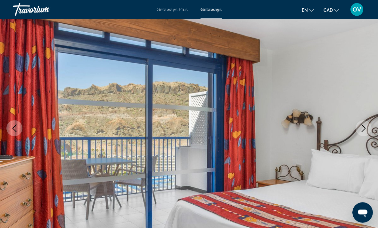
click at [376, 125] on img "Main content" at bounding box center [189, 129] width 378 height 304
click at [369, 128] on button "Next image" at bounding box center [364, 129] width 16 height 16
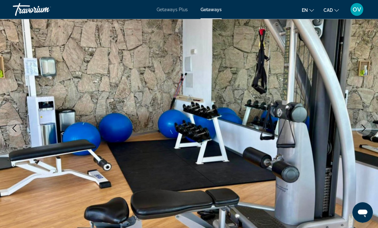
click at [369, 128] on button "Next image" at bounding box center [364, 129] width 16 height 16
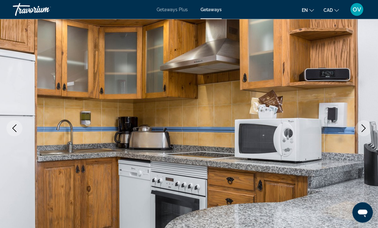
click at [364, 127] on icon "Next image" at bounding box center [364, 129] width 4 height 8
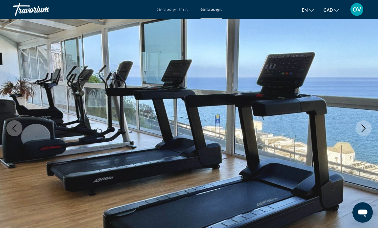
click at [365, 129] on icon "Next image" at bounding box center [364, 129] width 8 height 8
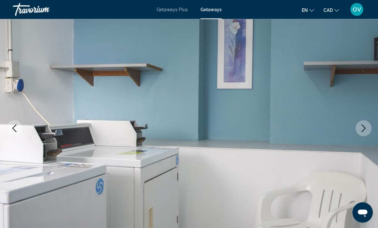
click at [364, 129] on icon "Next image" at bounding box center [364, 129] width 8 height 8
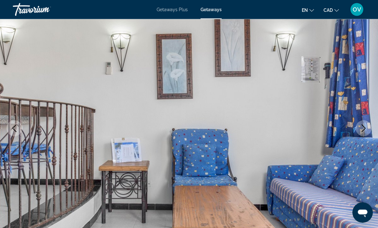
click at [362, 130] on icon "Next image" at bounding box center [364, 129] width 8 height 8
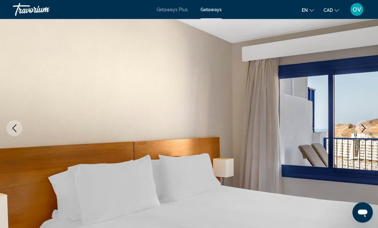
click at [366, 128] on icon "Next image" at bounding box center [364, 129] width 8 height 8
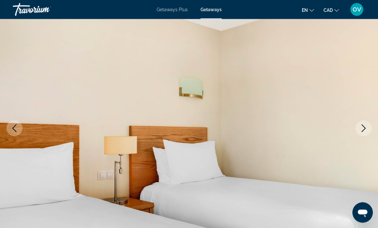
click at [364, 128] on icon "Next image" at bounding box center [364, 129] width 8 height 8
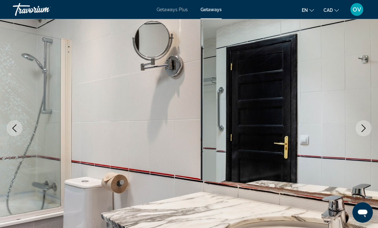
click at [366, 132] on icon "Next image" at bounding box center [364, 129] width 8 height 8
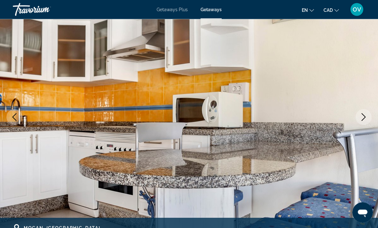
scroll to position [54, 0]
click at [365, 120] on icon "Next image" at bounding box center [364, 117] width 8 height 8
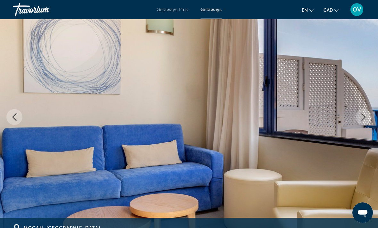
click at [365, 120] on icon "Next image" at bounding box center [364, 117] width 8 height 8
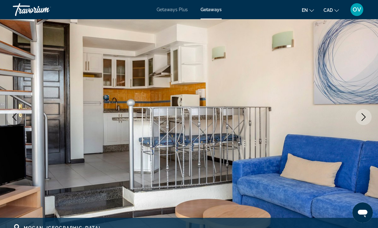
click at [368, 119] on button "Next image" at bounding box center [364, 117] width 16 height 16
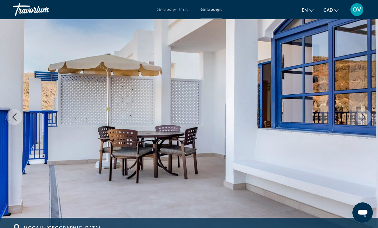
click at [18, 120] on button "Previous image" at bounding box center [14, 117] width 16 height 16
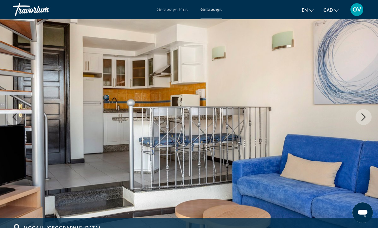
click at [363, 120] on icon "Next image" at bounding box center [364, 117] width 8 height 8
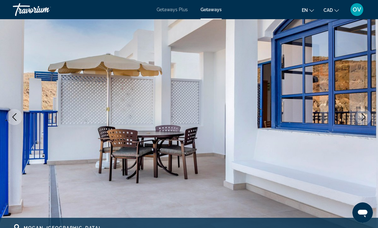
click at [365, 120] on icon "Next image" at bounding box center [364, 117] width 8 height 8
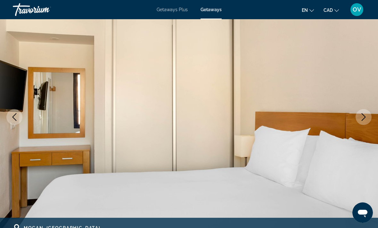
click at [368, 119] on button "Next image" at bounding box center [364, 117] width 16 height 16
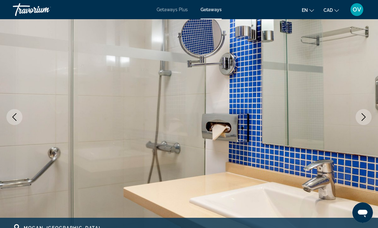
click at [365, 121] on button "Next image" at bounding box center [364, 117] width 16 height 16
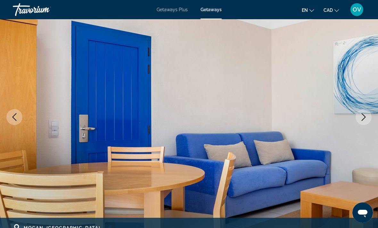
click at [361, 121] on button "Next image" at bounding box center [364, 117] width 16 height 16
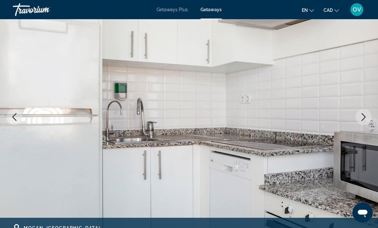
click at [359, 122] on button "Next image" at bounding box center [364, 117] width 16 height 16
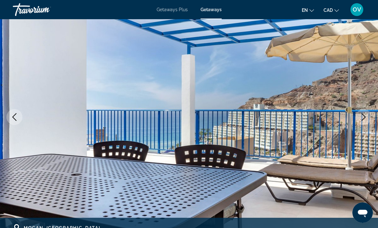
click at [361, 119] on icon "Next image" at bounding box center [364, 117] width 8 height 8
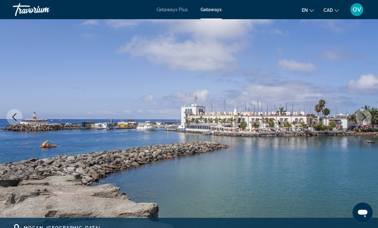
click at [364, 119] on icon "Next image" at bounding box center [364, 117] width 8 height 8
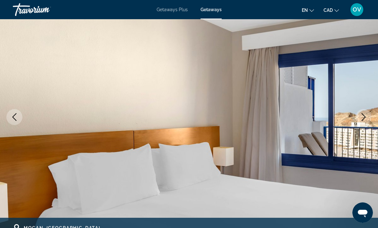
click at [364, 119] on icon "Next image" at bounding box center [364, 117] width 8 height 8
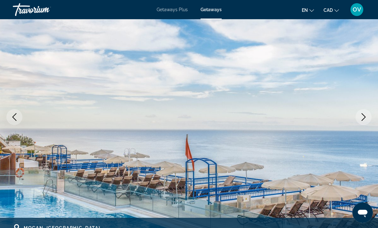
click at [363, 120] on icon "Next image" at bounding box center [364, 117] width 8 height 8
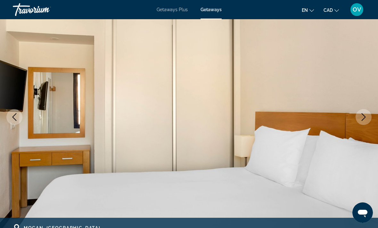
click at [364, 121] on icon "Next image" at bounding box center [364, 117] width 8 height 8
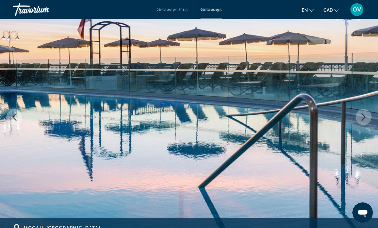
click at [366, 120] on icon "Next image" at bounding box center [364, 117] width 8 height 8
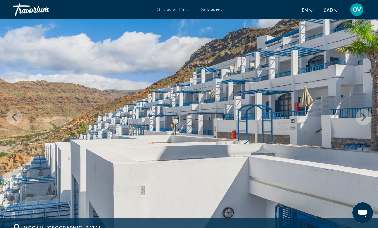
click at [369, 119] on button "Next image" at bounding box center [364, 117] width 16 height 16
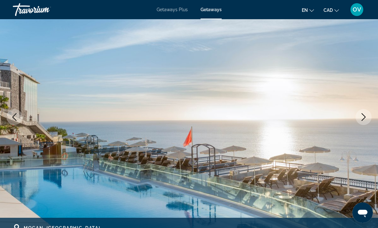
click at [375, 116] on img "Main content" at bounding box center [189, 117] width 378 height 304
click at [368, 119] on button "Next image" at bounding box center [364, 117] width 16 height 16
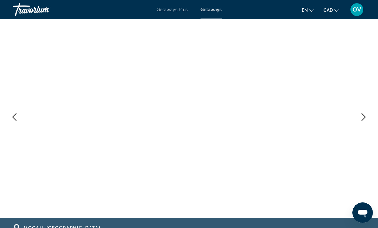
click at [369, 118] on button "Next image" at bounding box center [364, 117] width 16 height 16
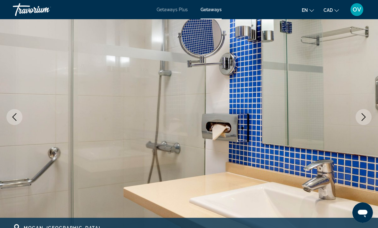
click at [373, 118] on img "Main content" at bounding box center [189, 117] width 378 height 304
click at [365, 122] on button "Next image" at bounding box center [364, 117] width 16 height 16
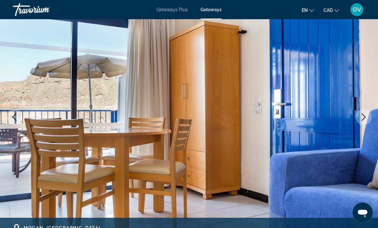
click at [364, 119] on icon "Next image" at bounding box center [364, 117] width 8 height 8
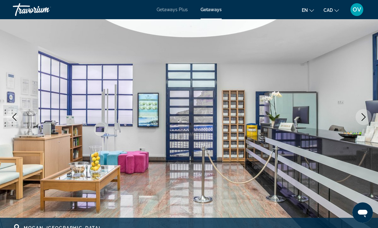
click at [364, 121] on icon "Next image" at bounding box center [364, 117] width 8 height 8
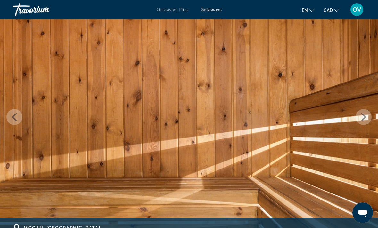
click at [366, 119] on icon "Next image" at bounding box center [364, 117] width 8 height 8
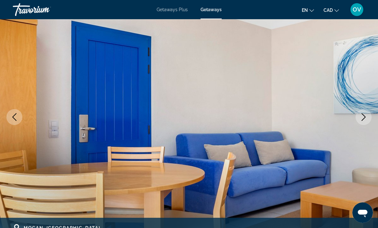
click at [365, 119] on icon "Next image" at bounding box center [364, 117] width 8 height 8
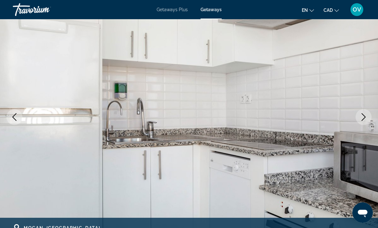
click at [366, 119] on icon "Next image" at bounding box center [364, 117] width 8 height 8
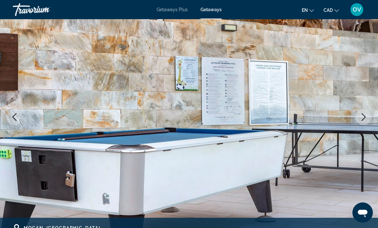
click at [365, 121] on button "Next image" at bounding box center [364, 117] width 16 height 16
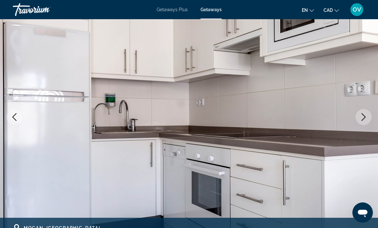
click at [368, 119] on button "Next image" at bounding box center [364, 117] width 16 height 16
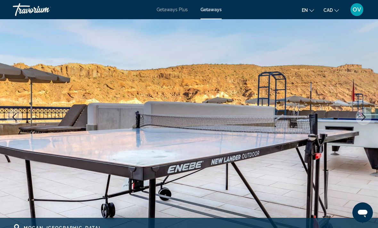
click at [366, 118] on icon "Next image" at bounding box center [364, 117] width 8 height 8
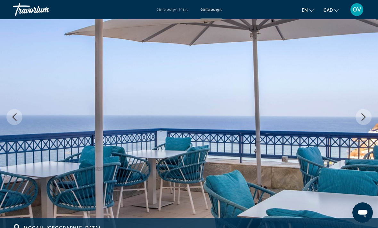
click at [367, 118] on icon "Next image" at bounding box center [364, 117] width 8 height 8
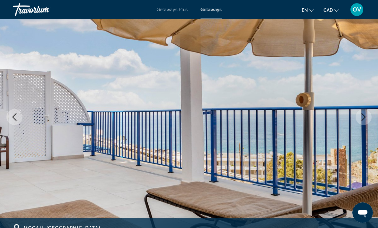
click at [364, 119] on icon "Next image" at bounding box center [364, 117] width 8 height 8
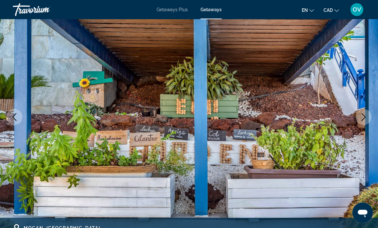
click at [374, 144] on img "Main content" at bounding box center [189, 117] width 378 height 304
click at [361, 120] on icon "Next image" at bounding box center [364, 117] width 8 height 8
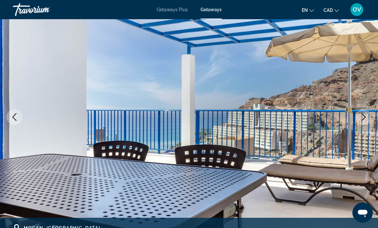
click at [362, 117] on icon "Next image" at bounding box center [364, 117] width 8 height 8
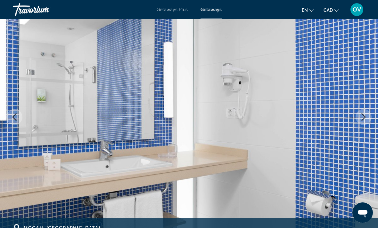
click at [366, 117] on icon "Next image" at bounding box center [364, 117] width 8 height 8
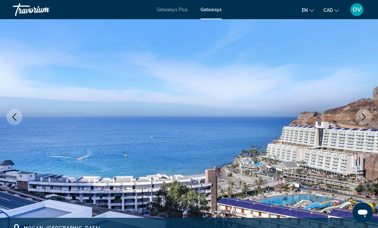
click at [368, 116] on button "Next image" at bounding box center [364, 117] width 16 height 16
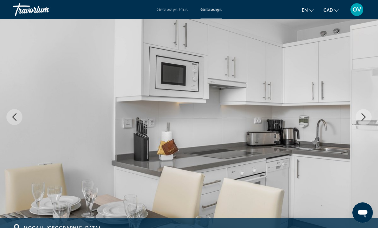
click at [364, 116] on icon "Next image" at bounding box center [364, 117] width 4 height 8
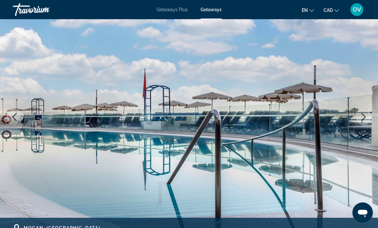
click at [367, 115] on icon "Next image" at bounding box center [364, 117] width 8 height 8
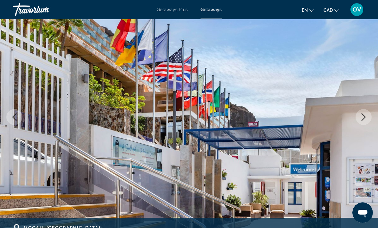
click at [368, 119] on button "Next image" at bounding box center [364, 117] width 16 height 16
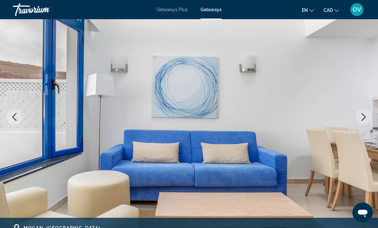
click at [364, 119] on icon "Next image" at bounding box center [364, 117] width 8 height 8
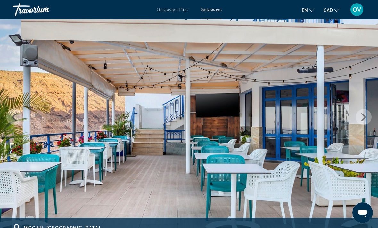
click at [367, 117] on icon "Next image" at bounding box center [364, 117] width 8 height 8
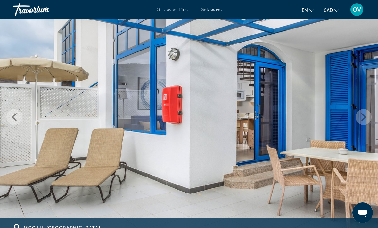
click at [367, 115] on icon "Next image" at bounding box center [364, 117] width 8 height 8
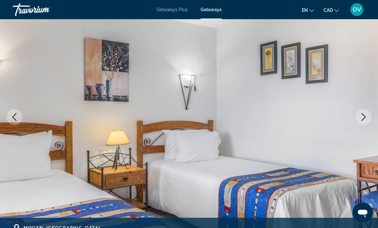
click at [368, 114] on button "Next image" at bounding box center [364, 117] width 16 height 16
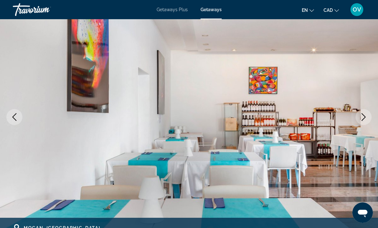
click at [370, 113] on button "Next image" at bounding box center [364, 117] width 16 height 16
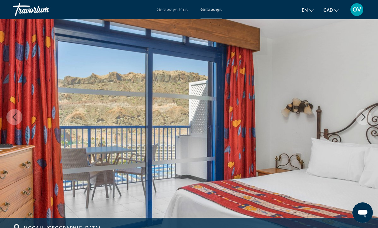
click at [370, 117] on button "Next image" at bounding box center [364, 117] width 16 height 16
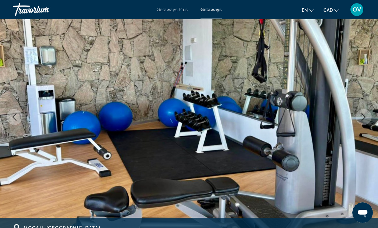
click at [364, 117] on icon "Next image" at bounding box center [364, 117] width 8 height 8
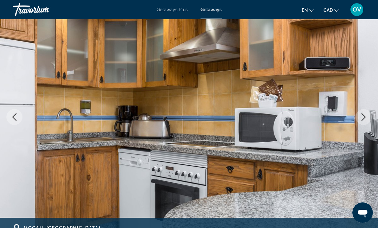
click at [363, 115] on icon "Next image" at bounding box center [364, 117] width 8 height 8
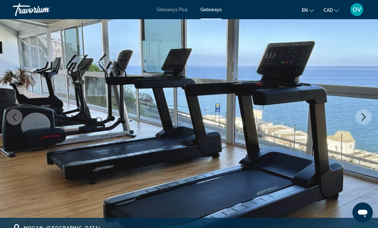
click at [365, 117] on icon "Next image" at bounding box center [364, 117] width 4 height 8
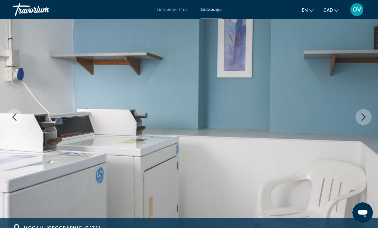
click at [364, 115] on icon "Next image" at bounding box center [364, 117] width 8 height 8
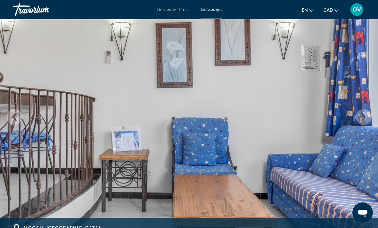
click at [367, 116] on icon "Next image" at bounding box center [364, 117] width 8 height 8
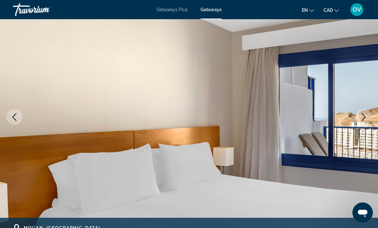
click at [364, 117] on icon "Next image" at bounding box center [364, 117] width 8 height 8
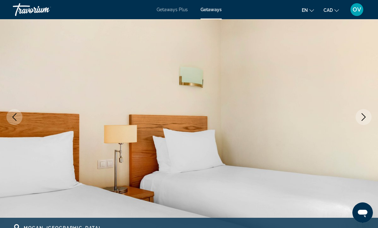
click at [366, 117] on icon "Next image" at bounding box center [364, 117] width 8 height 8
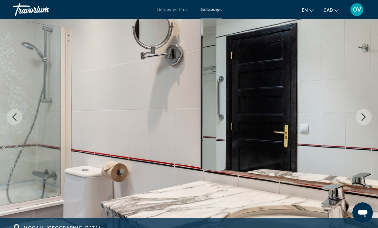
click at [366, 116] on icon "Next image" at bounding box center [364, 117] width 8 height 8
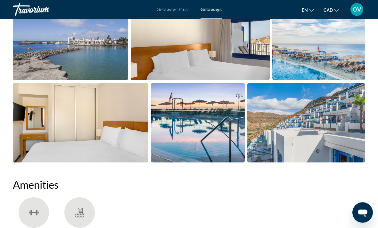
scroll to position [466, 0]
